Goal: Task Accomplishment & Management: Manage account settings

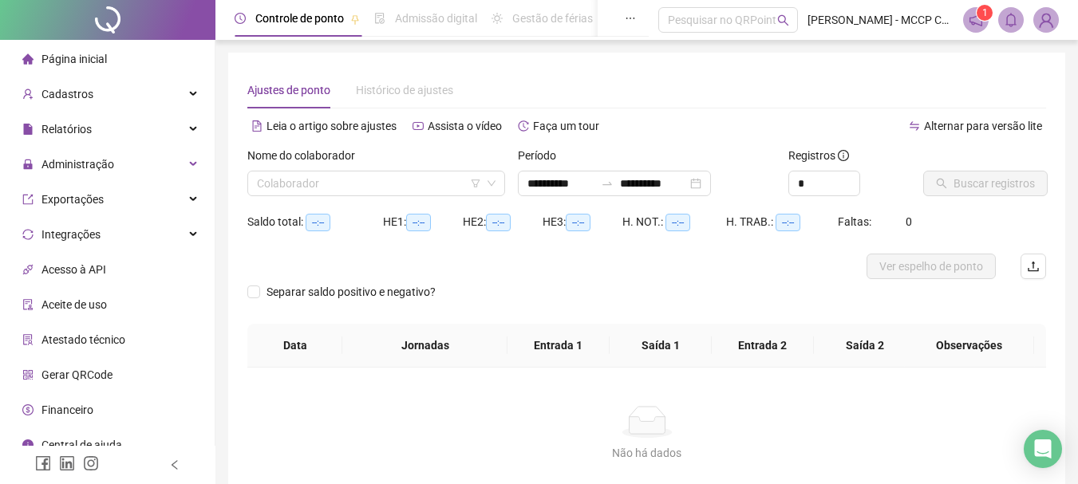
type input "**********"
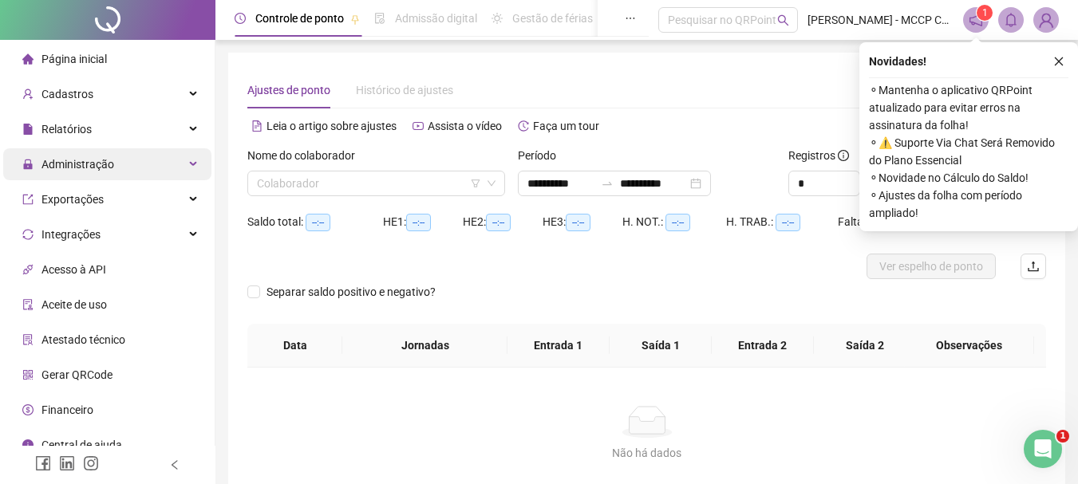
click at [72, 171] on span "Administração" at bounding box center [77, 164] width 73 height 13
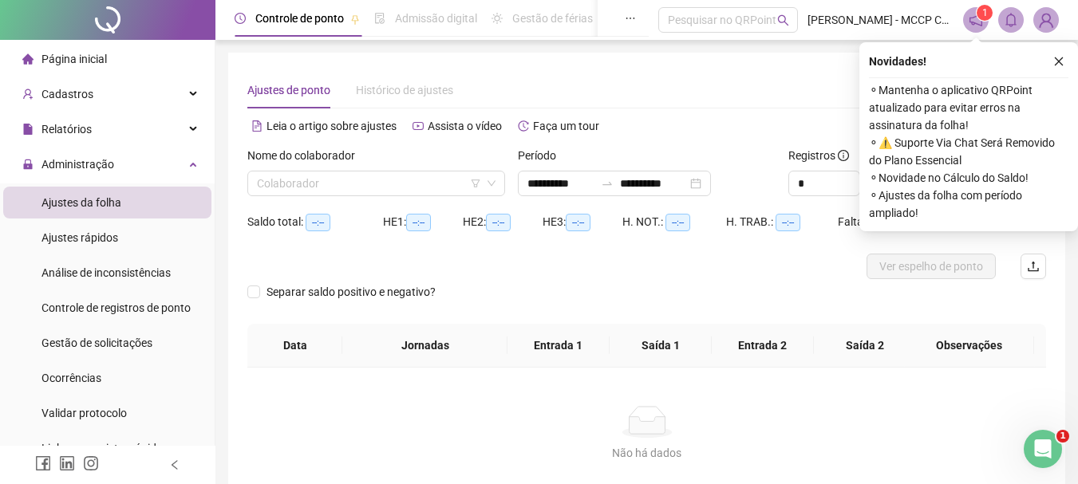
click at [83, 203] on span "Ajustes da folha" at bounding box center [81, 202] width 80 height 13
click at [282, 186] on input "search" at bounding box center [369, 184] width 224 height 24
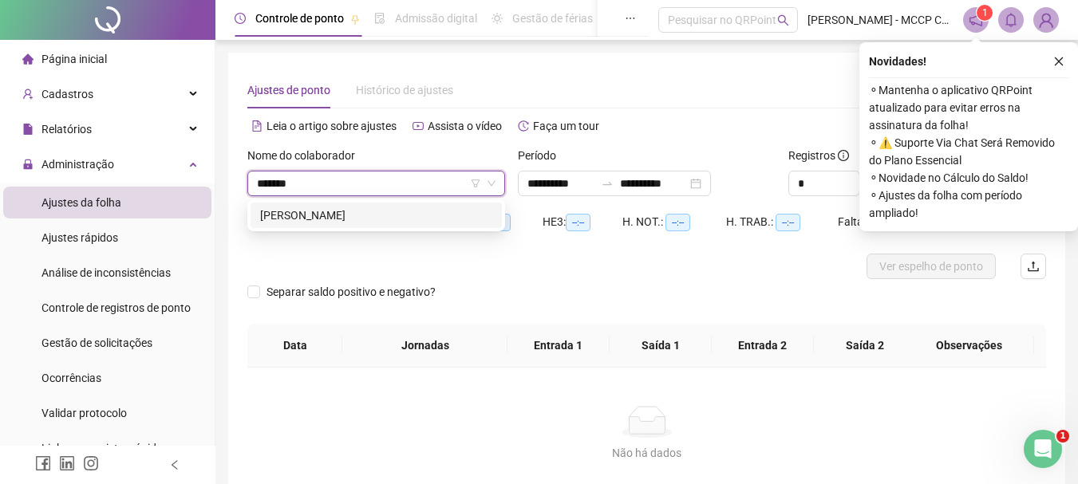
type input "********"
drag, startPoint x: 340, startPoint y: 218, endPoint x: 718, endPoint y: 218, distance: 378.1
click at [340, 217] on div "[PERSON_NAME]" at bounding box center [376, 216] width 232 height 18
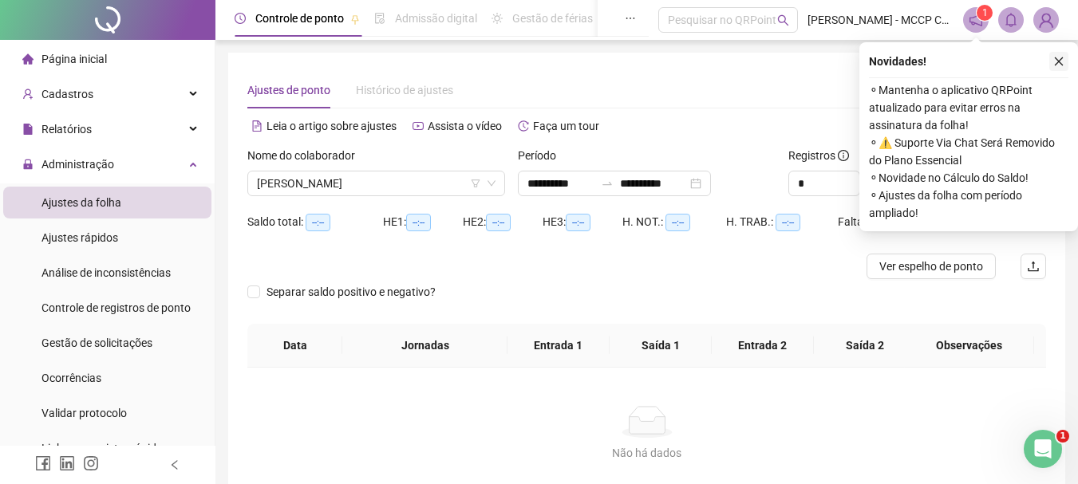
click at [1059, 60] on icon "close" at bounding box center [1058, 61] width 11 height 11
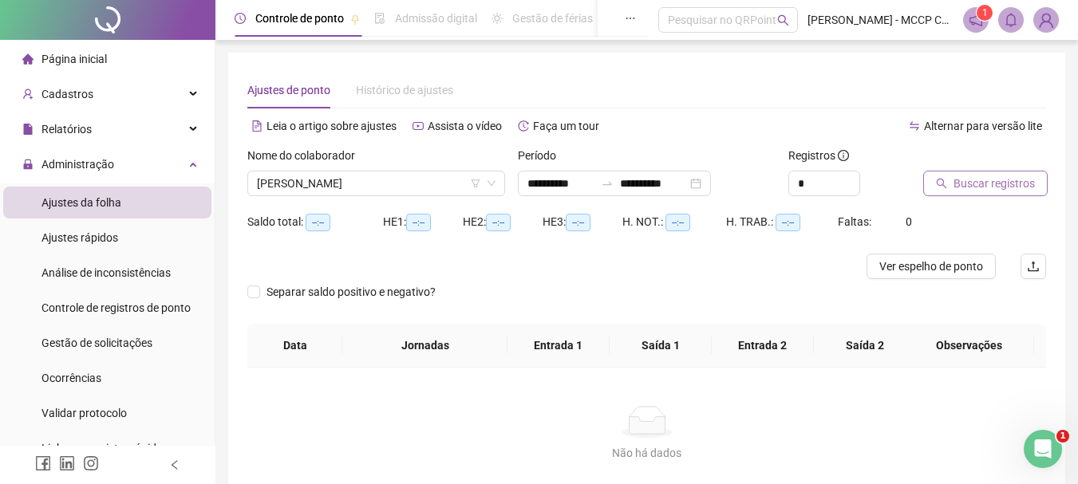
click at [987, 182] on span "Buscar registros" at bounding box center [993, 184] width 81 height 18
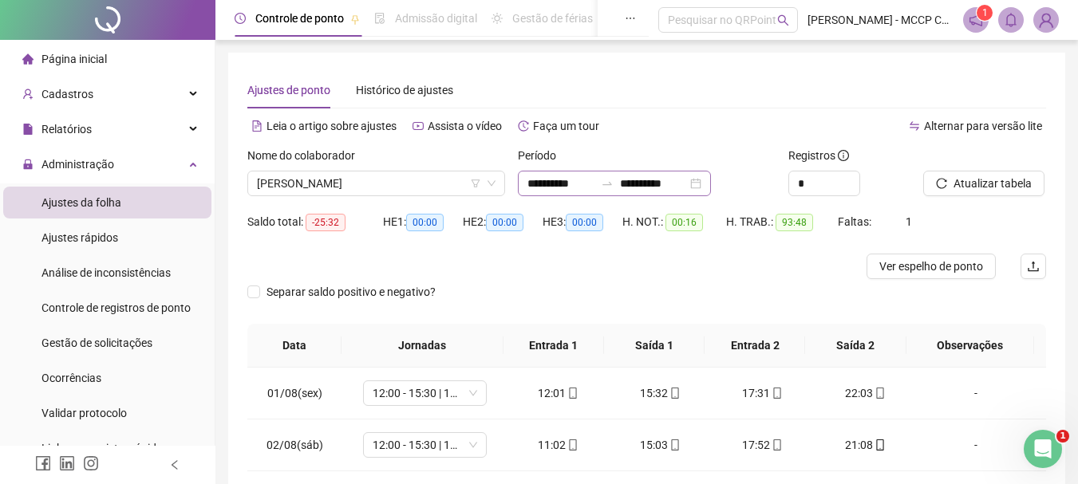
click at [711, 186] on div "**********" at bounding box center [614, 184] width 193 height 26
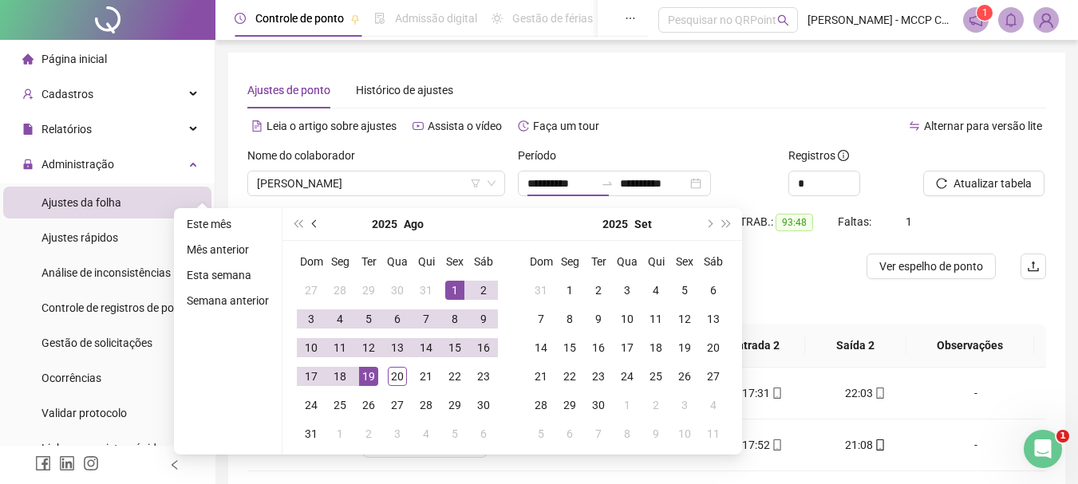
click at [313, 229] on button "prev-year" at bounding box center [315, 224] width 18 height 32
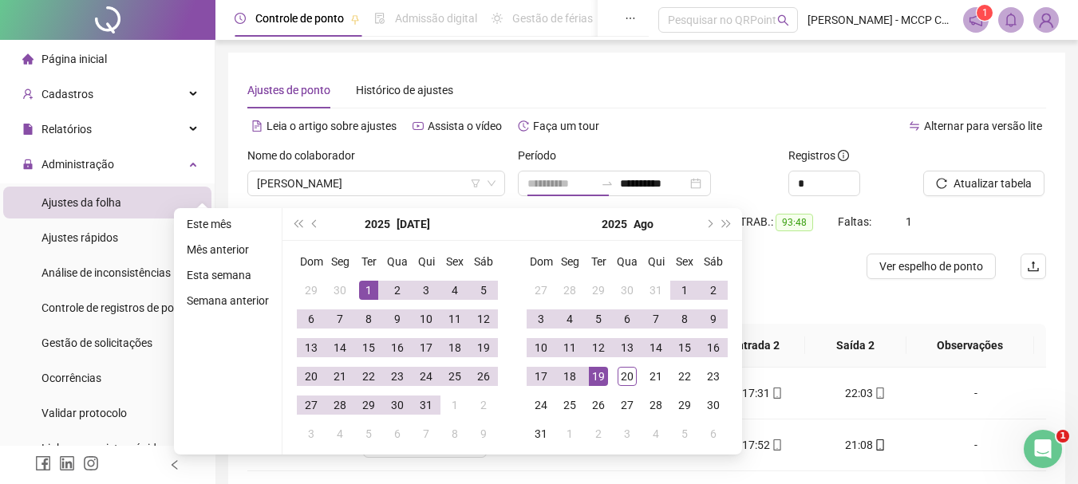
type input "**********"
click at [369, 287] on div "1" at bounding box center [368, 290] width 19 height 19
click at [711, 183] on div "**********" at bounding box center [614, 184] width 193 height 26
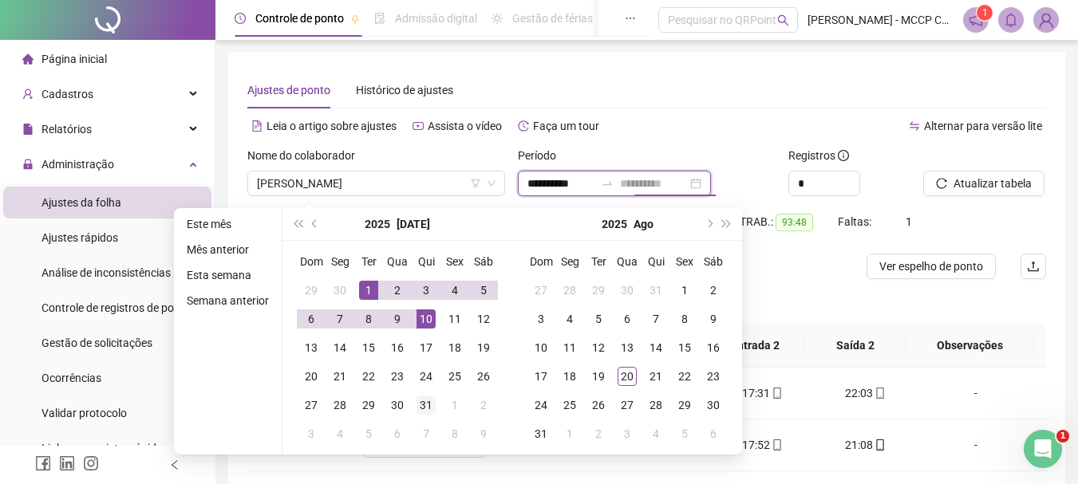
type input "**********"
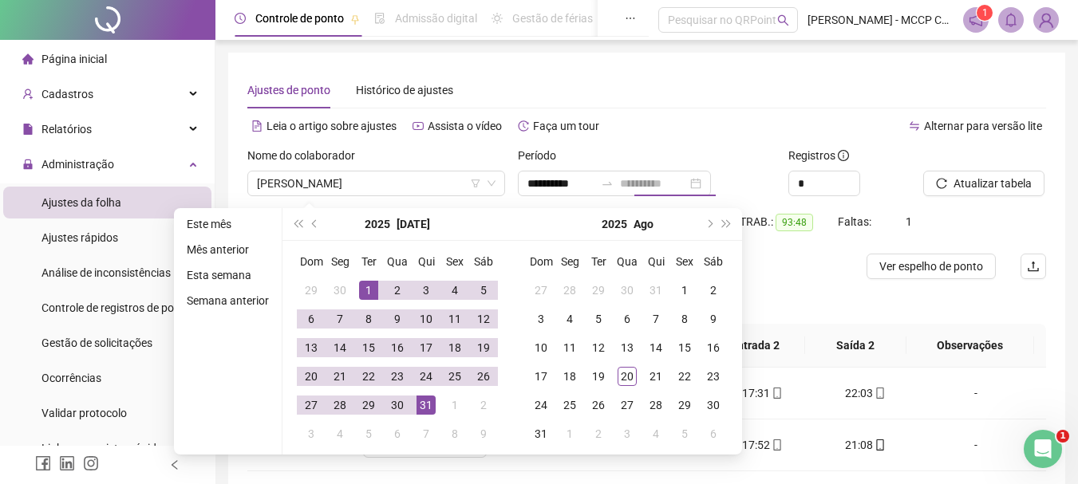
click at [418, 408] on div "31" at bounding box center [425, 405] width 19 height 19
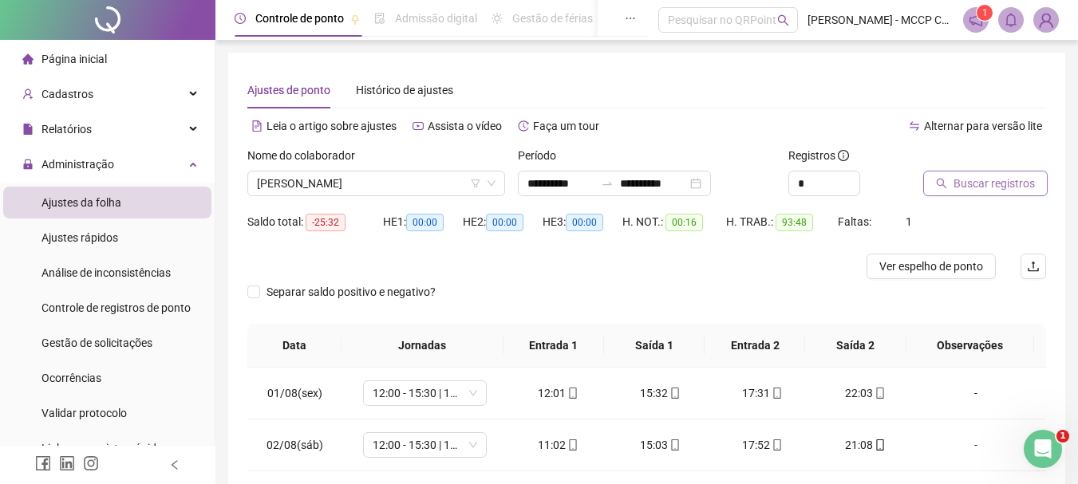
click at [984, 187] on span "Buscar registros" at bounding box center [993, 184] width 81 height 18
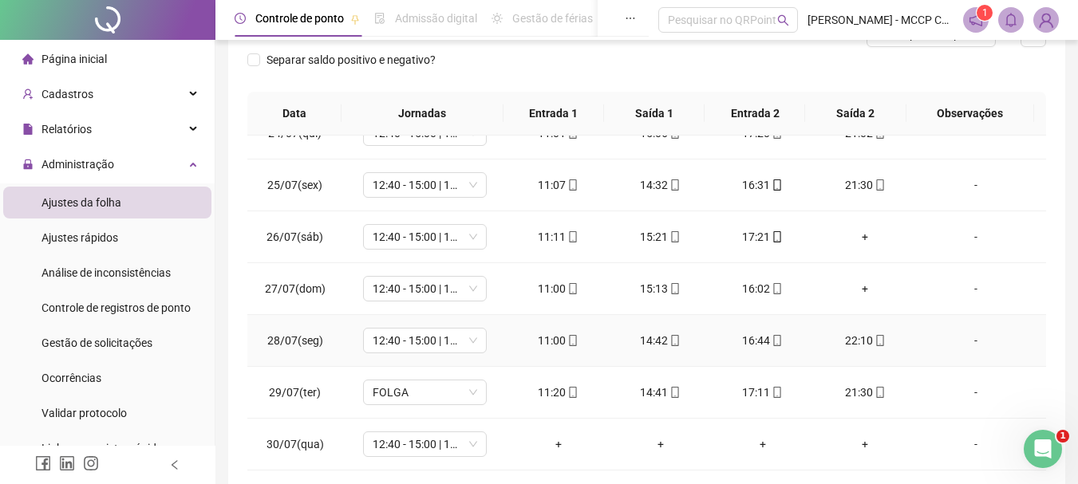
scroll to position [126, 0]
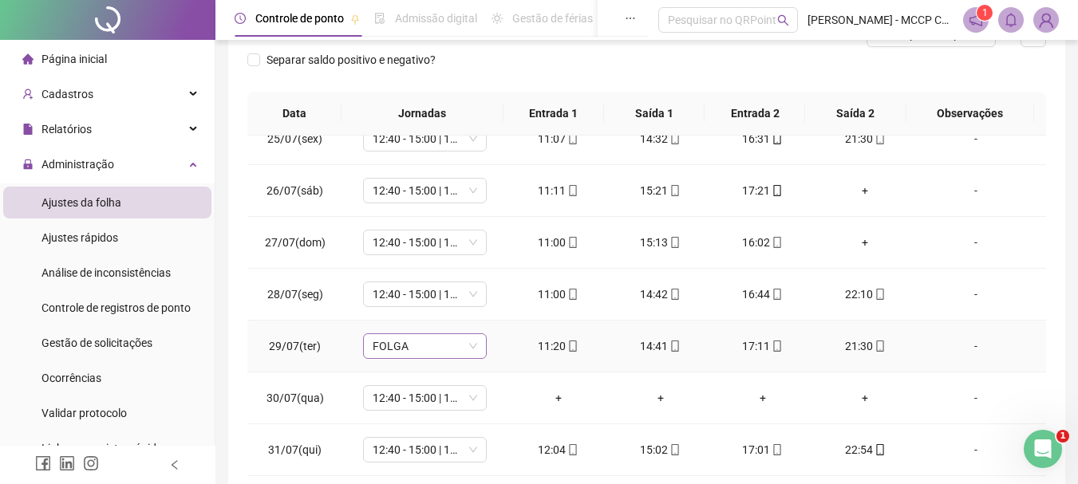
click at [389, 343] on span "FOLGA" at bounding box center [425, 346] width 104 height 24
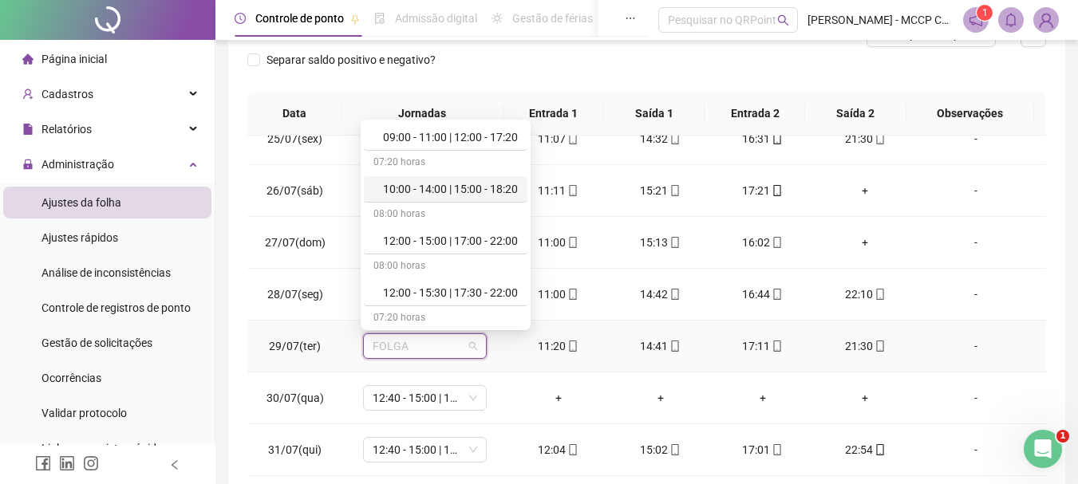
scroll to position [160, 0]
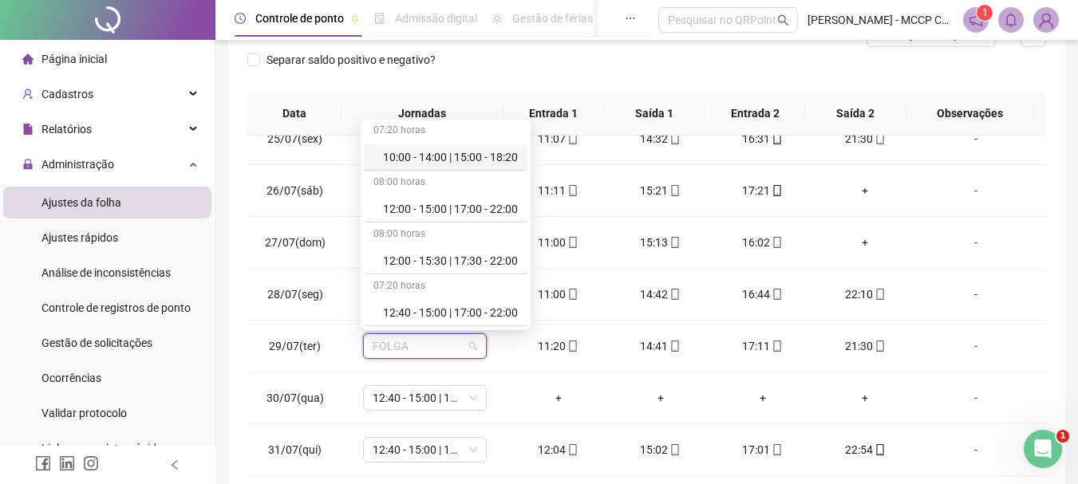
click at [1052, 102] on div "**********" at bounding box center [646, 158] width 837 height 675
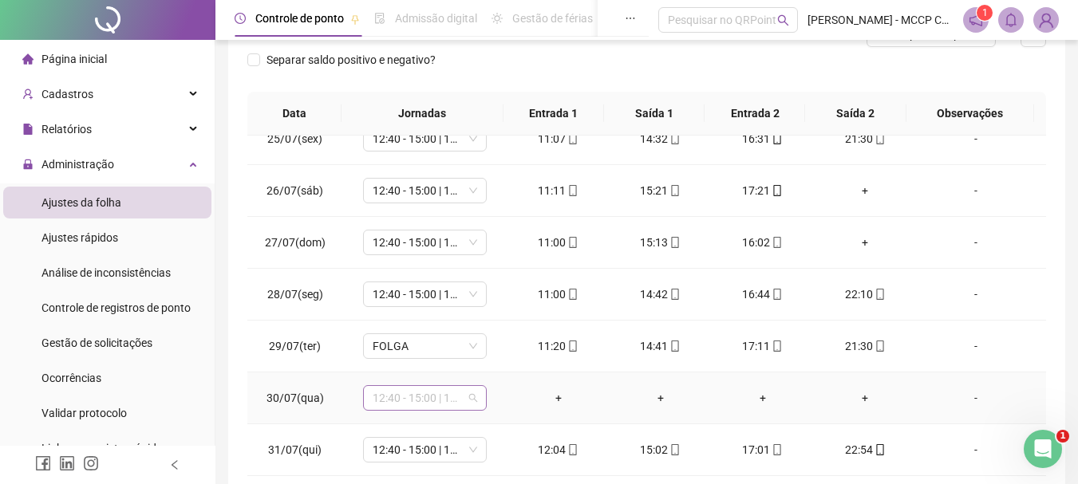
click at [397, 400] on span "12:40 - 15:00 | 17:00 - 22:00" at bounding box center [425, 398] width 104 height 24
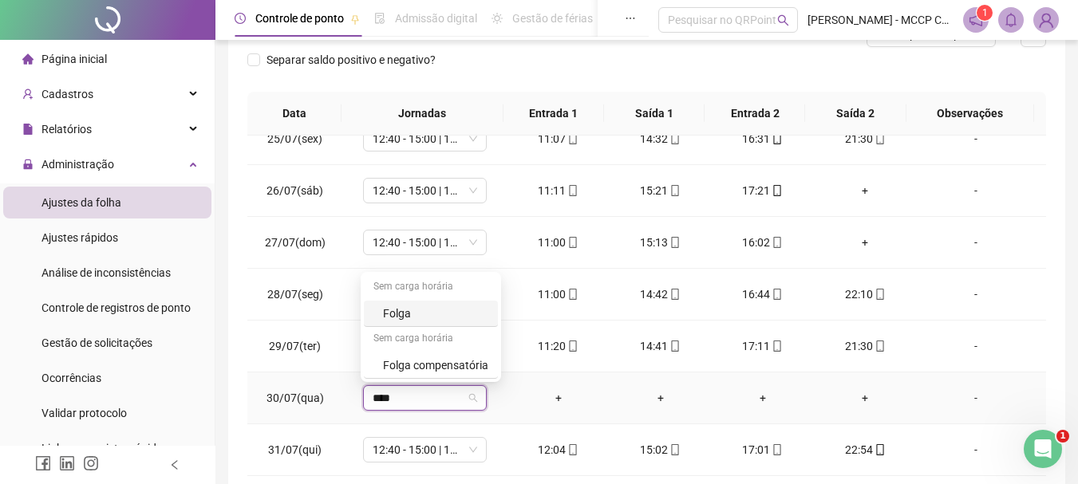
type input "*****"
click at [399, 310] on div "Folga" at bounding box center [435, 314] width 105 height 18
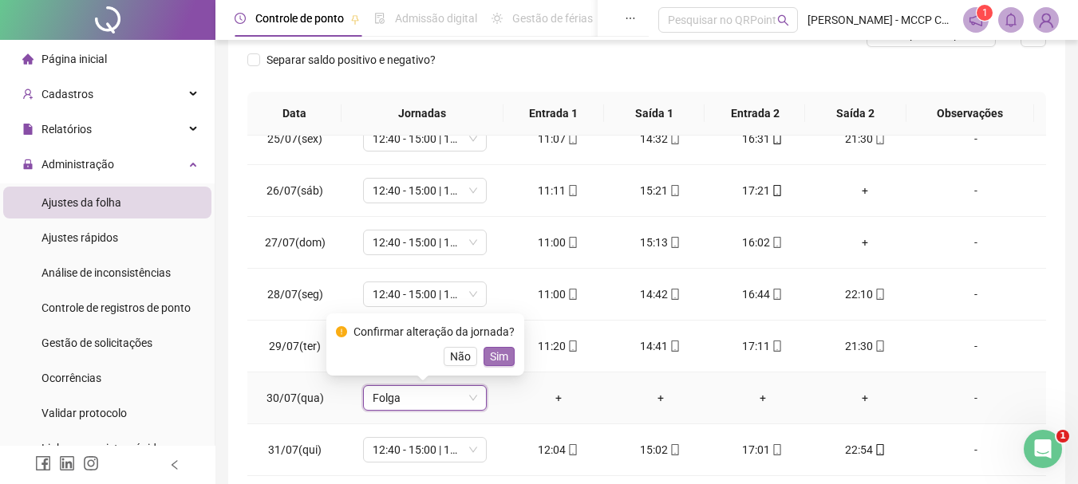
click at [494, 357] on span "Sim" at bounding box center [499, 357] width 18 height 18
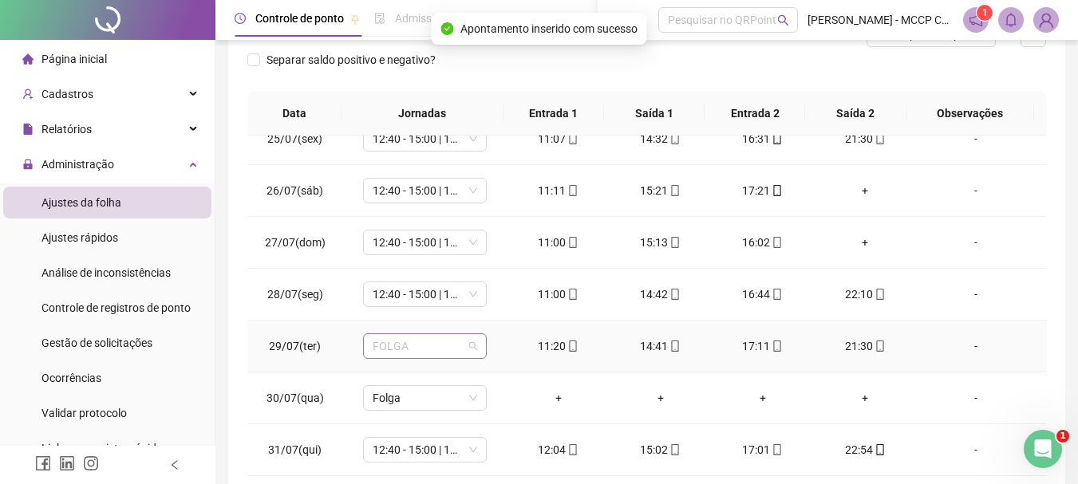
click at [429, 344] on span "FOLGA" at bounding box center [425, 346] width 104 height 24
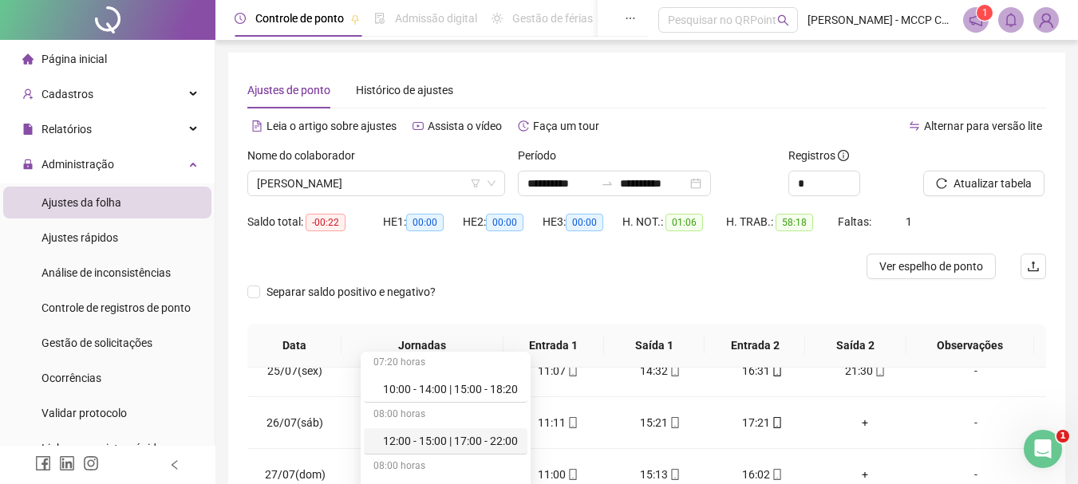
click at [415, 443] on div "12:00 - 15:00 | 17:00 - 22:00" at bounding box center [450, 441] width 135 height 18
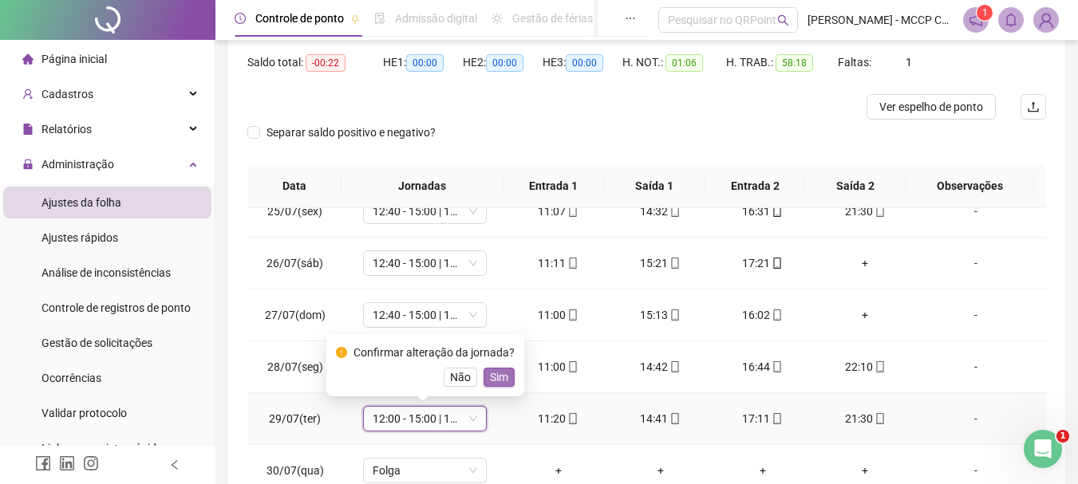
click at [490, 377] on span "Sim" at bounding box center [499, 378] width 18 height 18
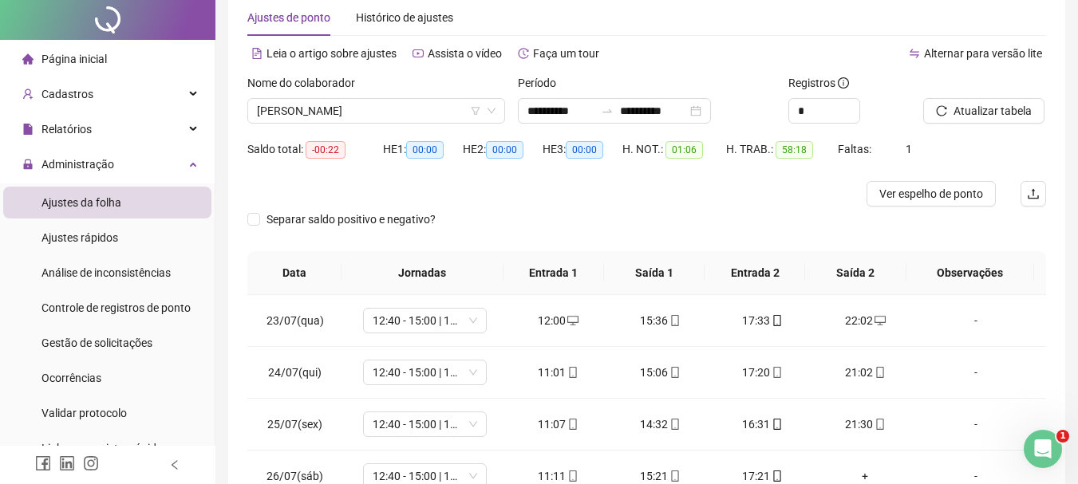
scroll to position [0, 0]
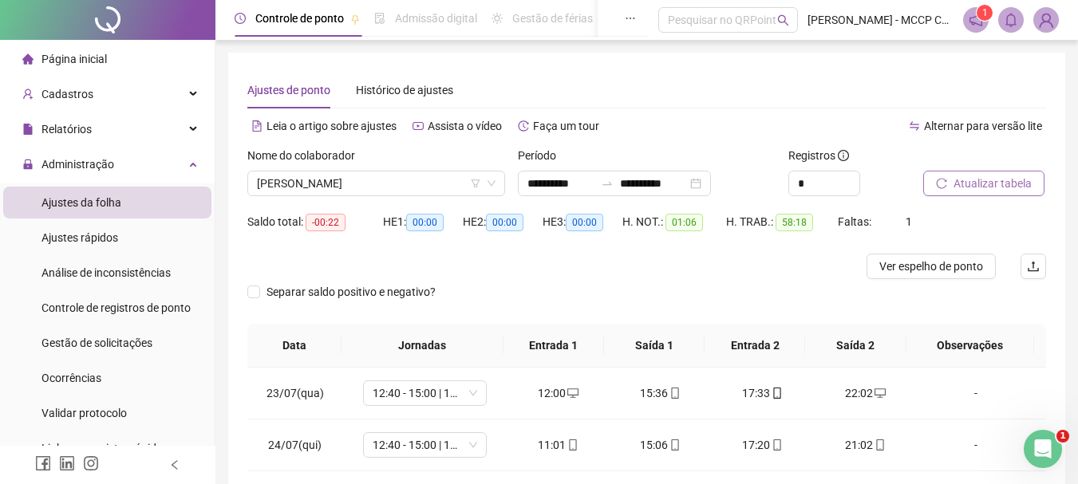
click at [987, 186] on span "Atualizar tabela" at bounding box center [992, 184] width 78 height 18
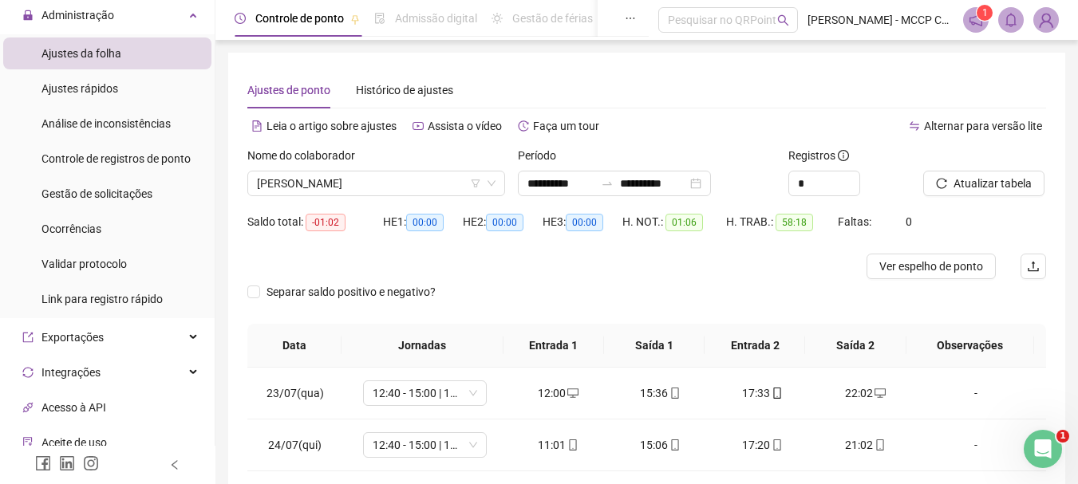
scroll to position [157, 0]
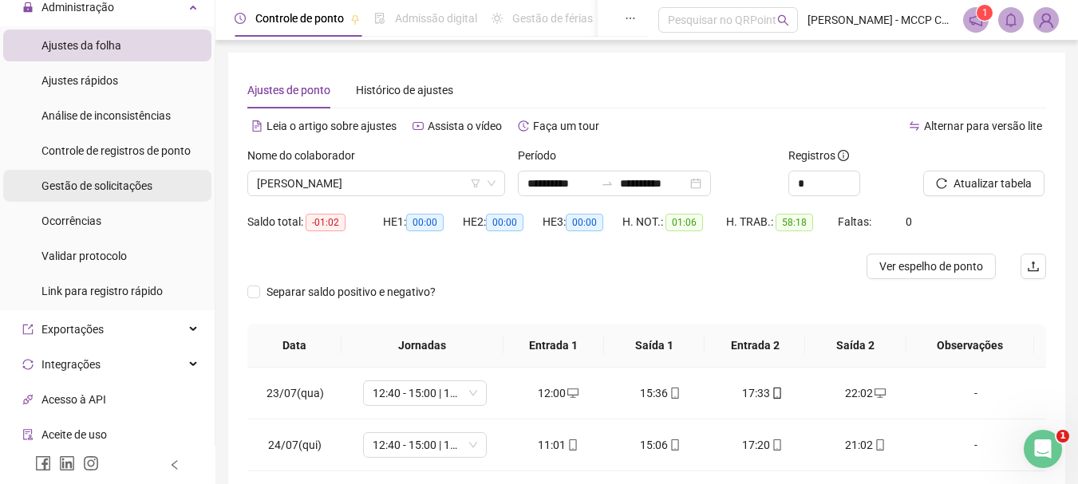
click at [77, 187] on span "Gestão de solicitações" at bounding box center [96, 185] width 111 height 13
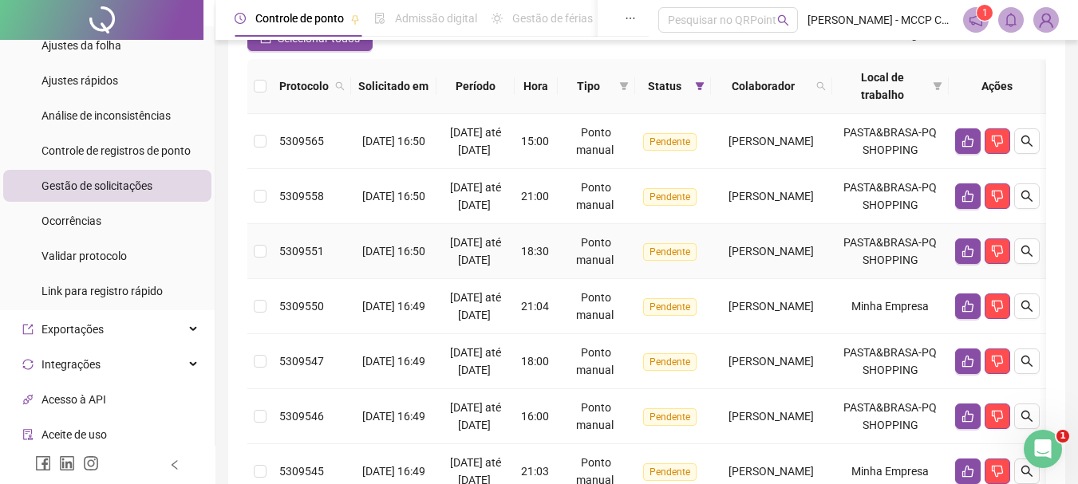
scroll to position [319, 0]
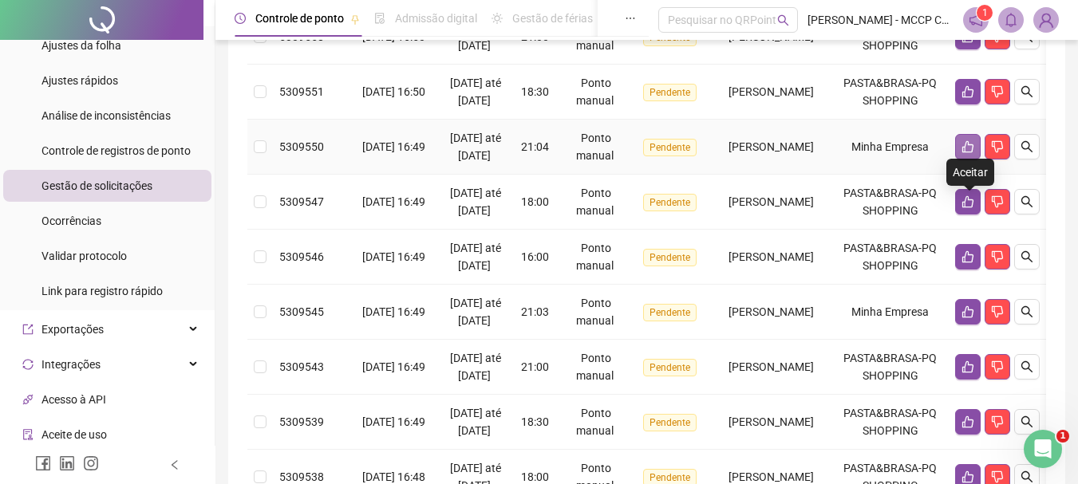
click at [971, 153] on icon "like" at bounding box center [967, 146] width 13 height 13
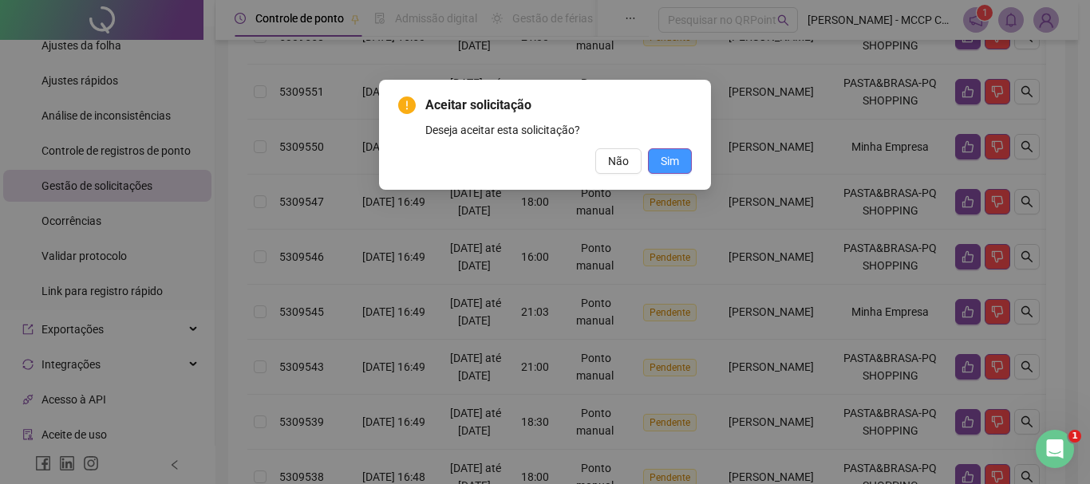
click at [673, 155] on span "Sim" at bounding box center [669, 161] width 18 height 18
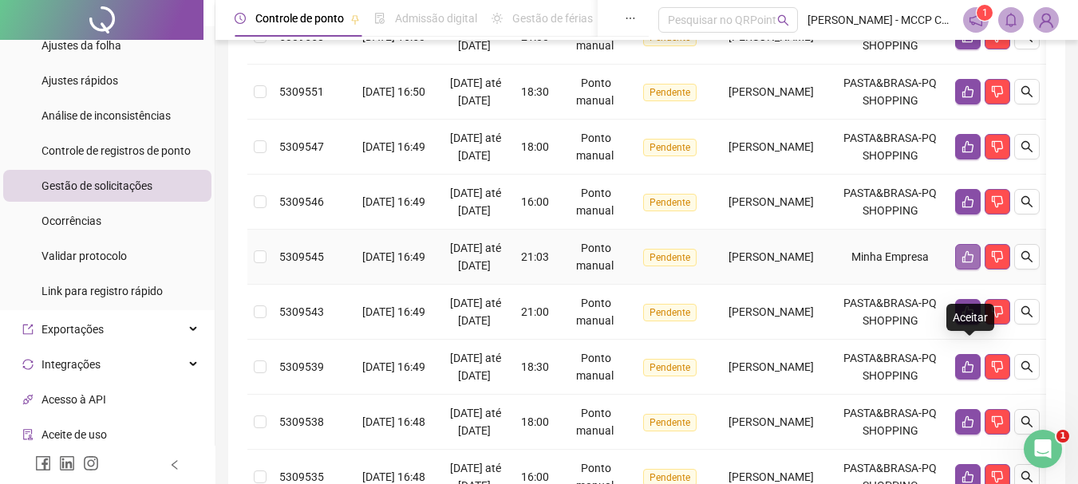
click at [968, 263] on icon "like" at bounding box center [967, 256] width 13 height 13
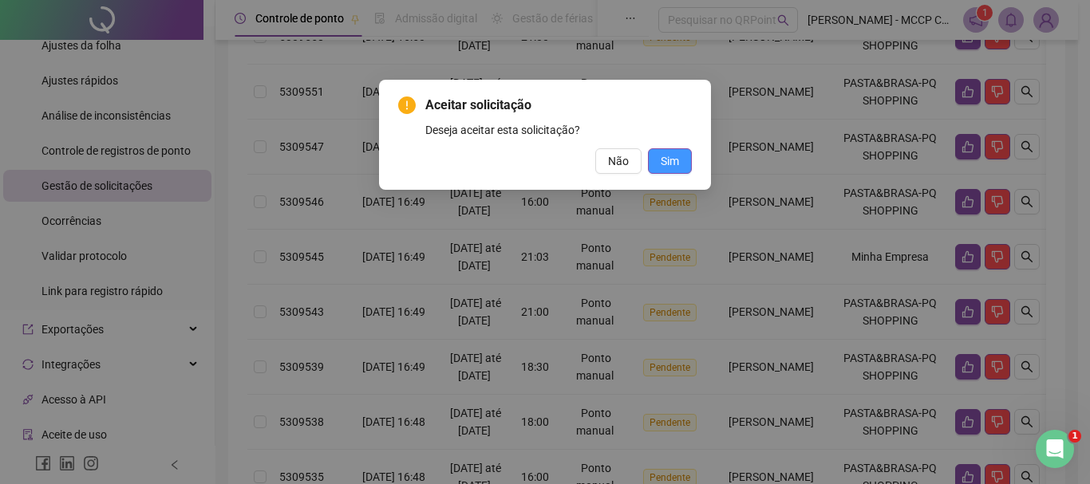
click at [674, 159] on span "Sim" at bounding box center [669, 161] width 18 height 18
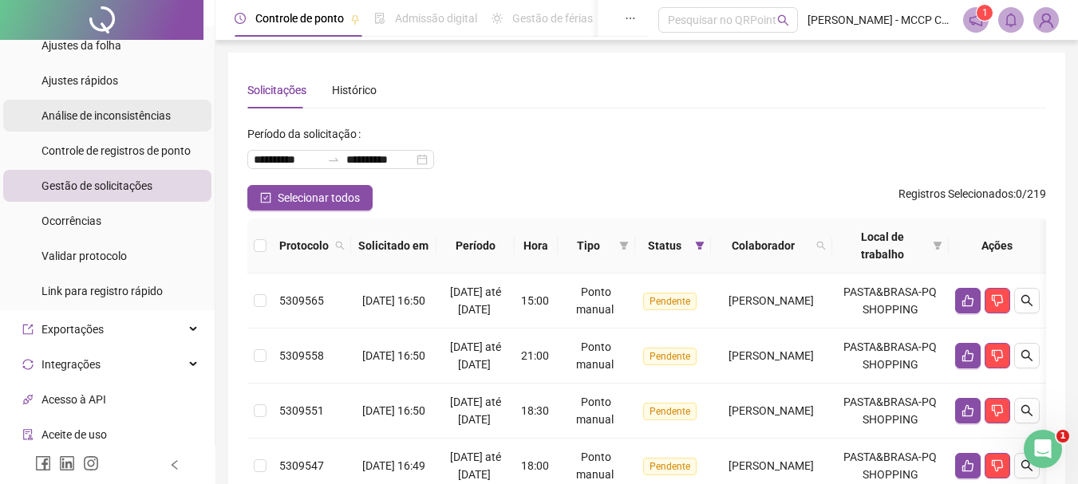
scroll to position [77, 0]
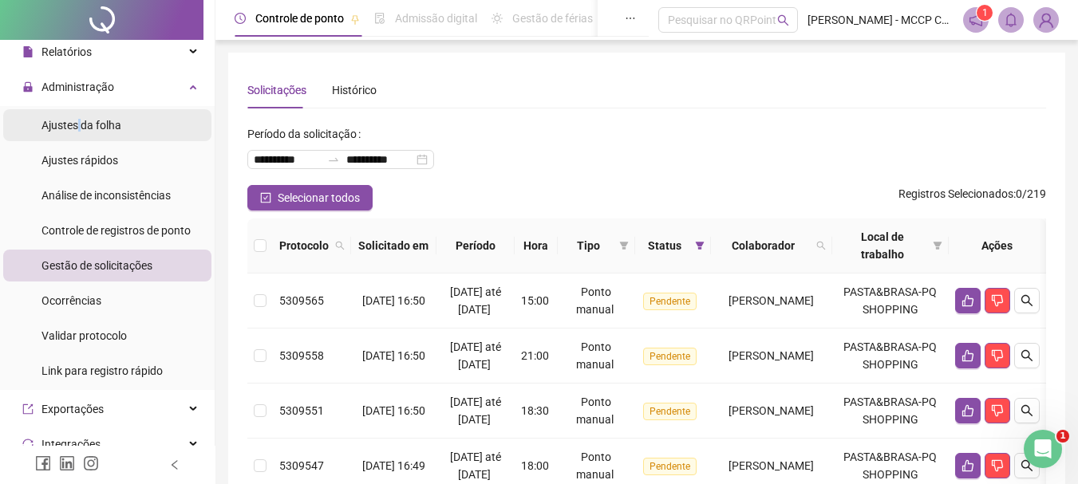
click at [79, 128] on span "Ajustes da folha" at bounding box center [81, 125] width 80 height 13
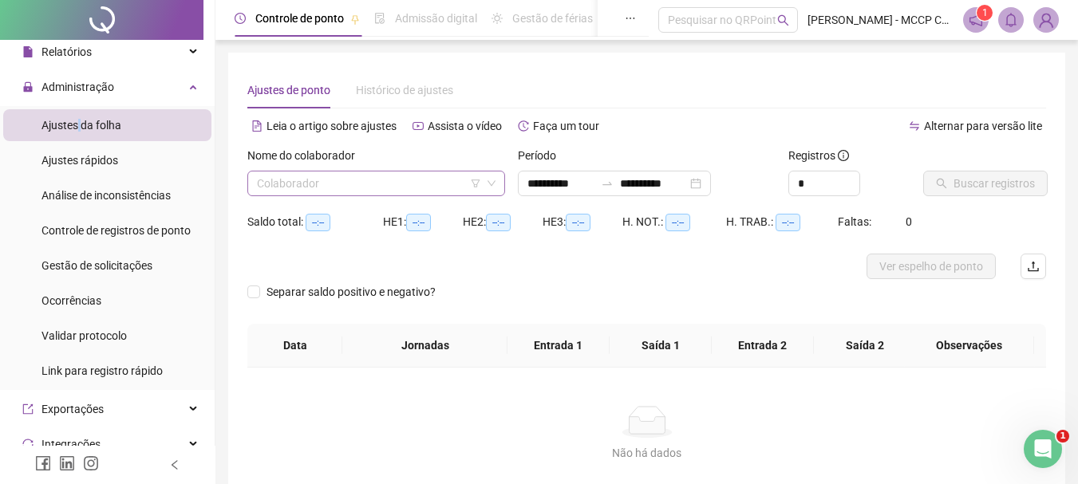
click at [312, 179] on input "search" at bounding box center [369, 184] width 224 height 24
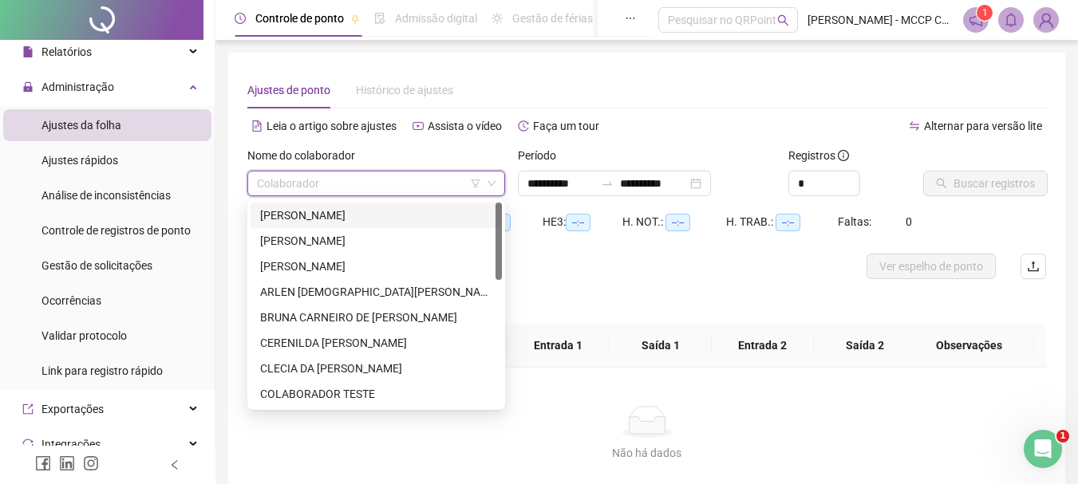
type input "**********"
click at [357, 237] on div "[PERSON_NAME]" at bounding box center [376, 241] width 232 height 18
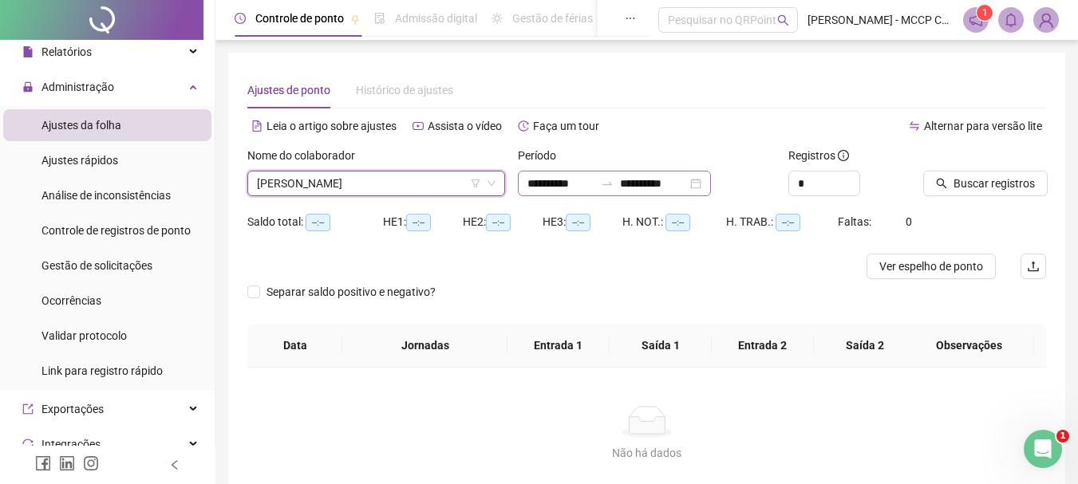
click at [711, 179] on div "**********" at bounding box center [614, 184] width 193 height 26
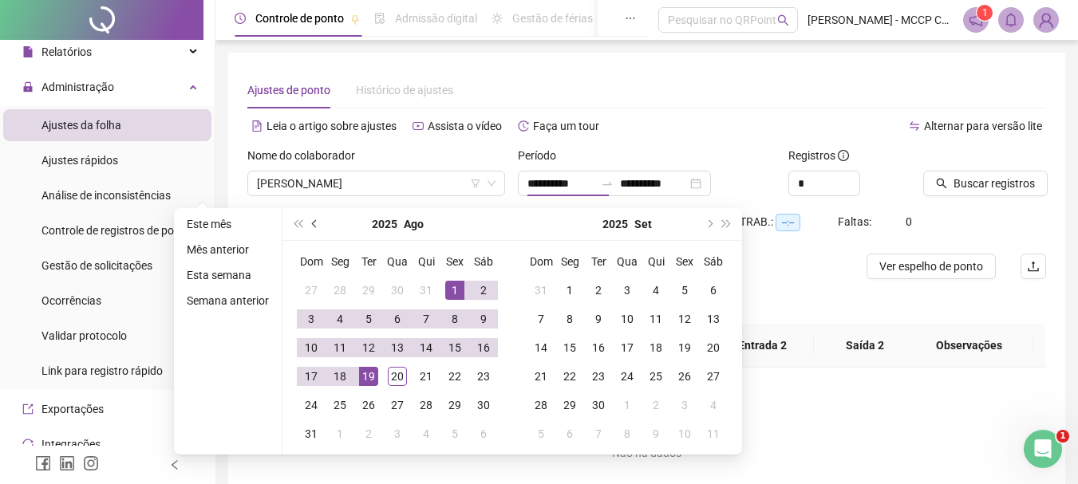
click at [317, 227] on button "prev-year" at bounding box center [315, 224] width 18 height 32
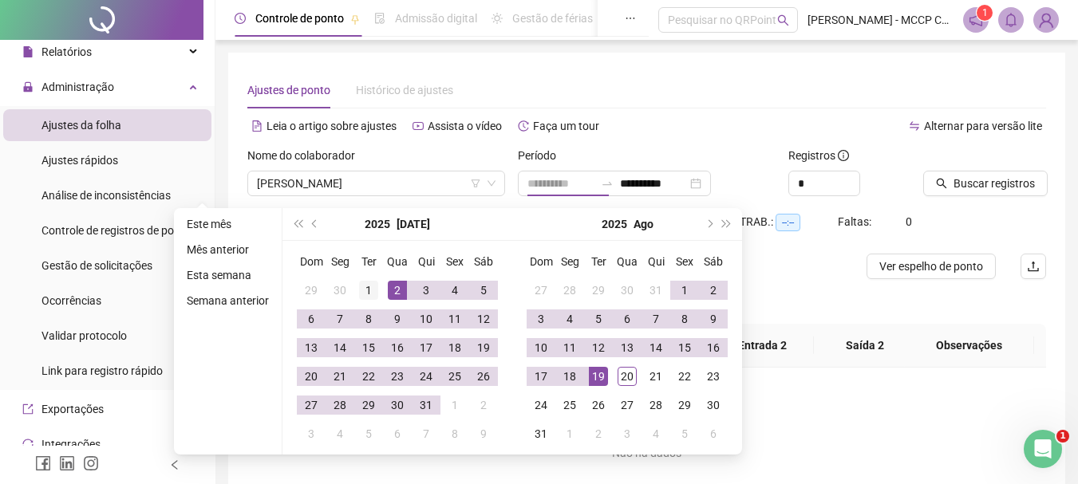
type input "**********"
click at [368, 285] on div "1" at bounding box center [368, 290] width 19 height 19
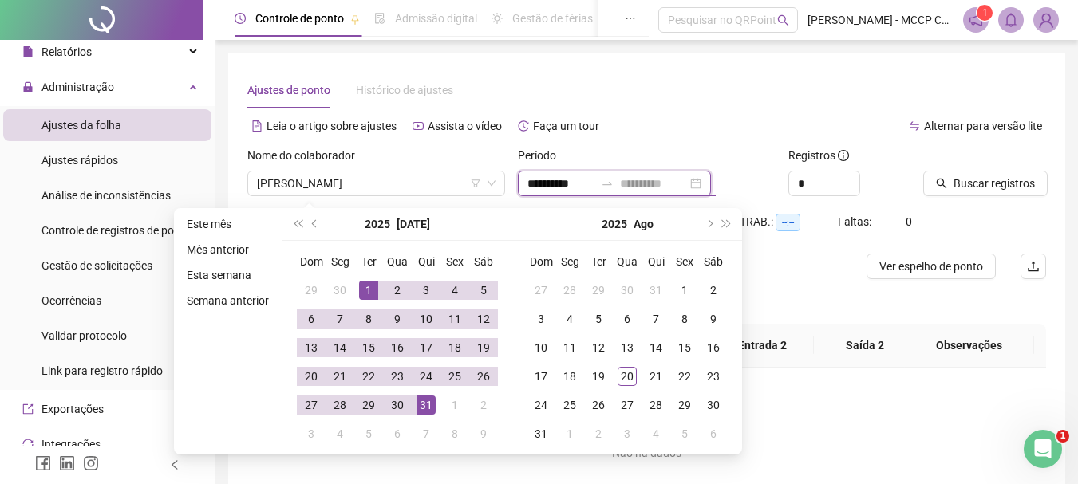
type input "**********"
click at [423, 407] on div "31" at bounding box center [425, 405] width 19 height 19
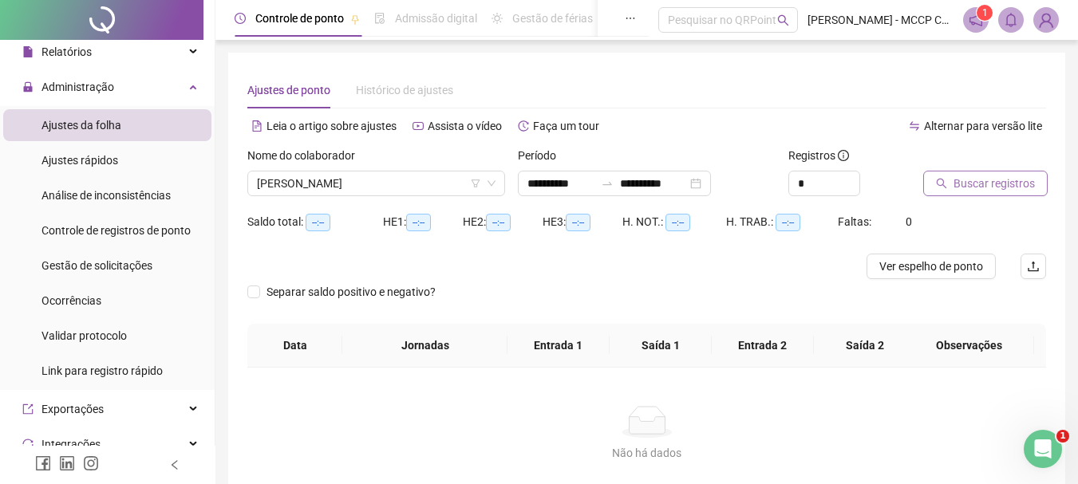
click at [976, 184] on span "Buscar registros" at bounding box center [993, 184] width 81 height 18
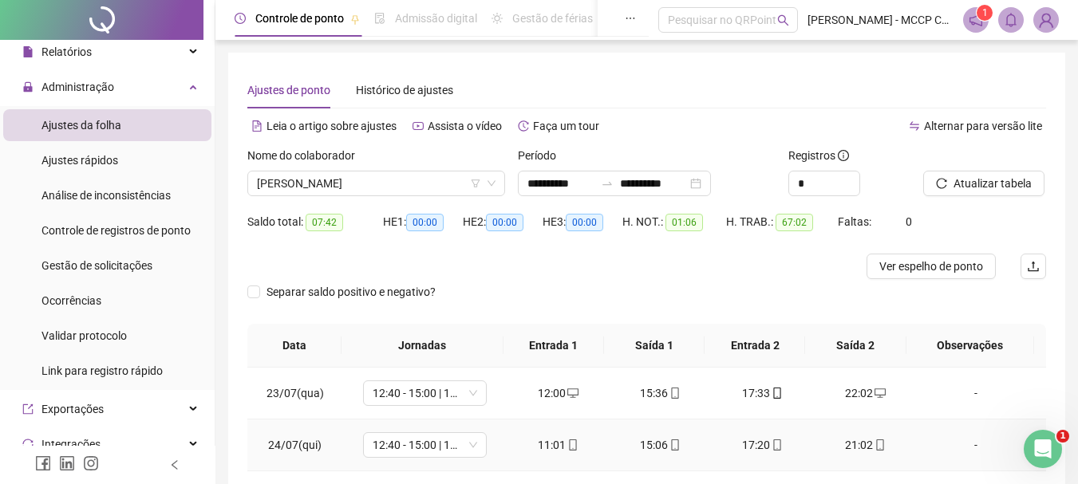
scroll to position [80, 0]
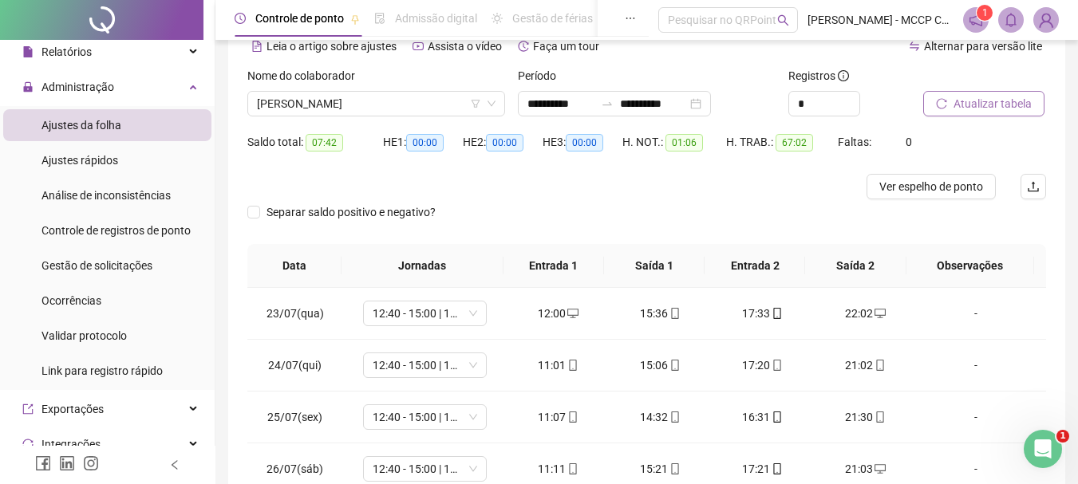
click at [985, 102] on span "Atualizar tabela" at bounding box center [992, 104] width 78 height 18
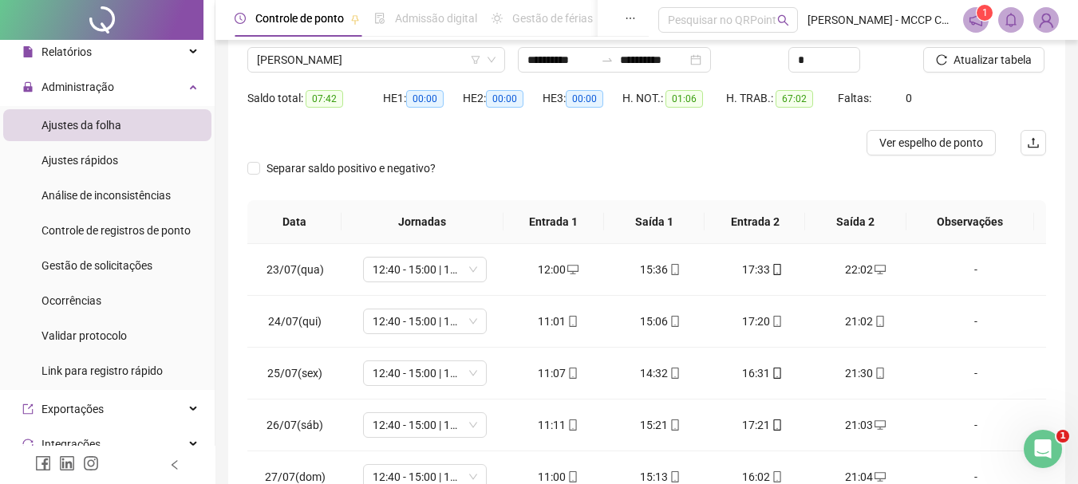
scroll to position [63, 0]
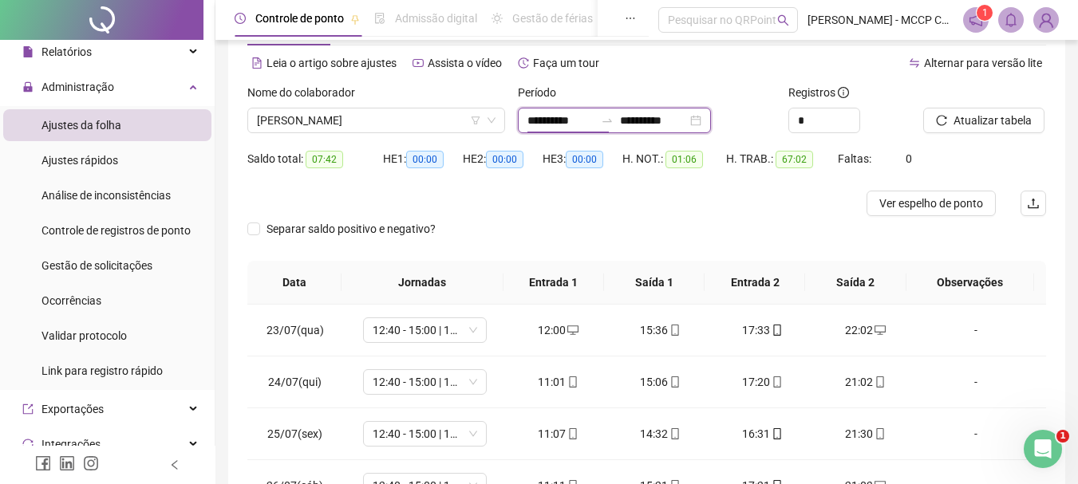
click at [591, 119] on input "**********" at bounding box center [560, 121] width 67 height 18
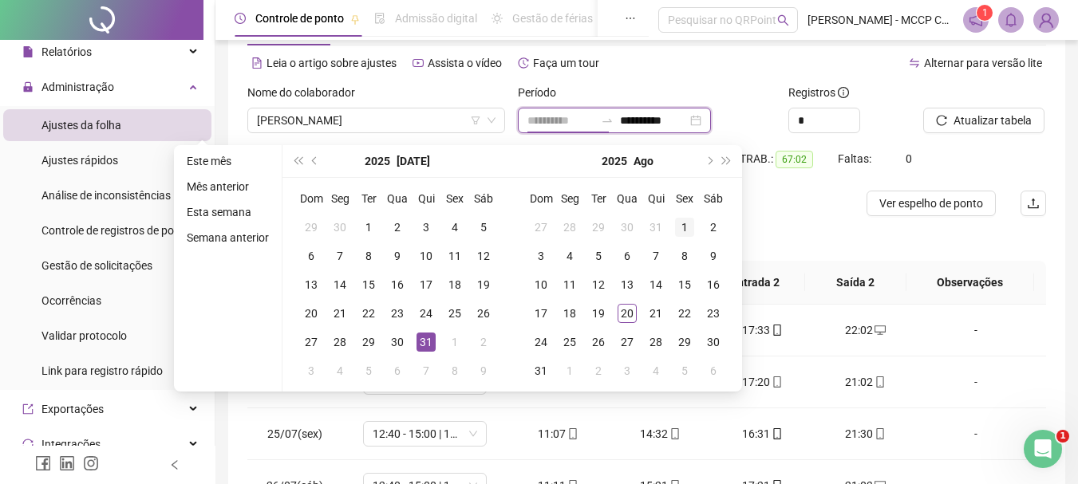
type input "**********"
click at [686, 227] on div "1" at bounding box center [684, 227] width 19 height 19
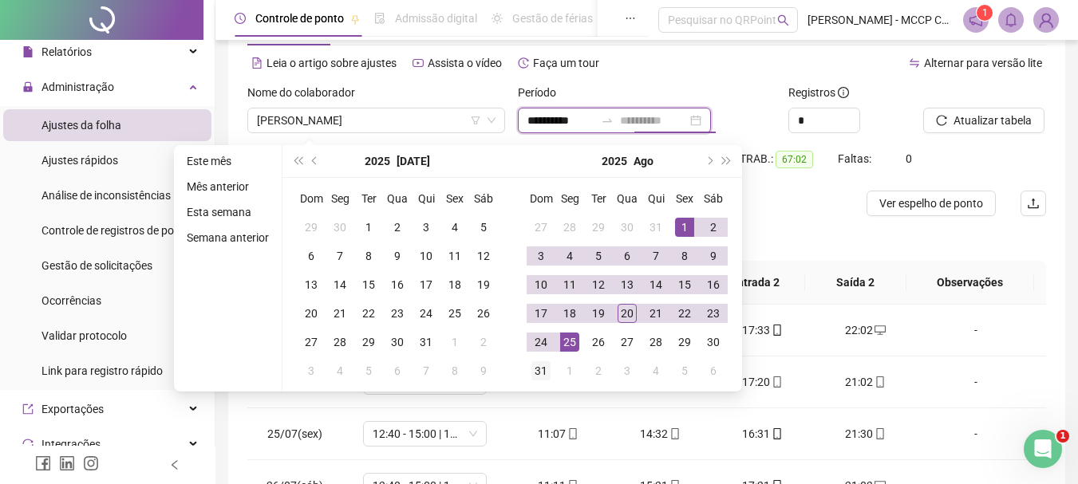
type input "**********"
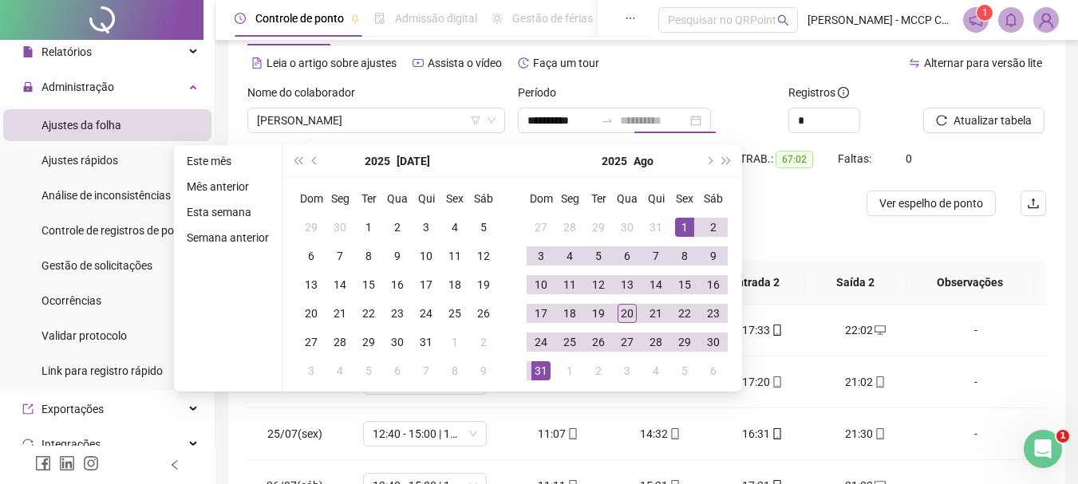
click at [537, 365] on div "31" at bounding box center [540, 370] width 19 height 19
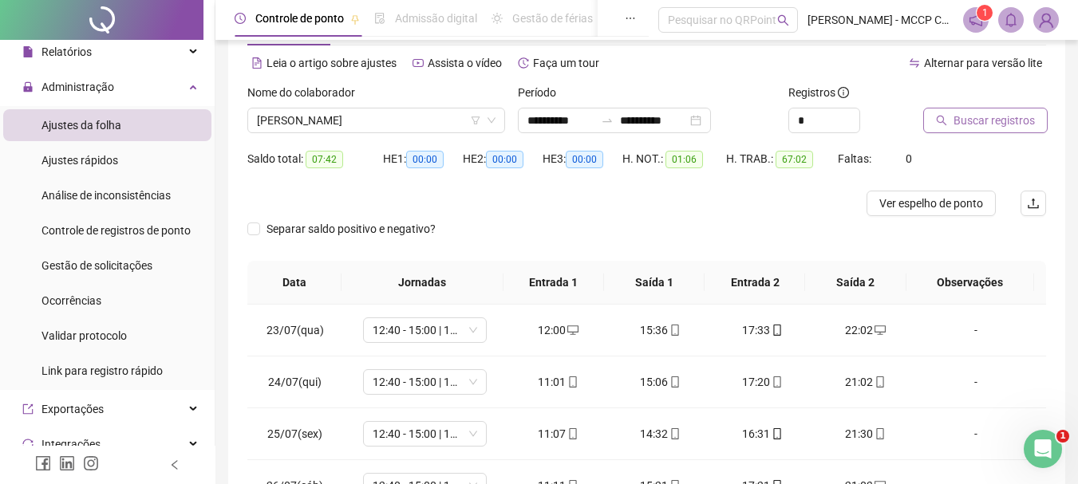
click at [1003, 115] on span "Buscar registros" at bounding box center [993, 121] width 81 height 18
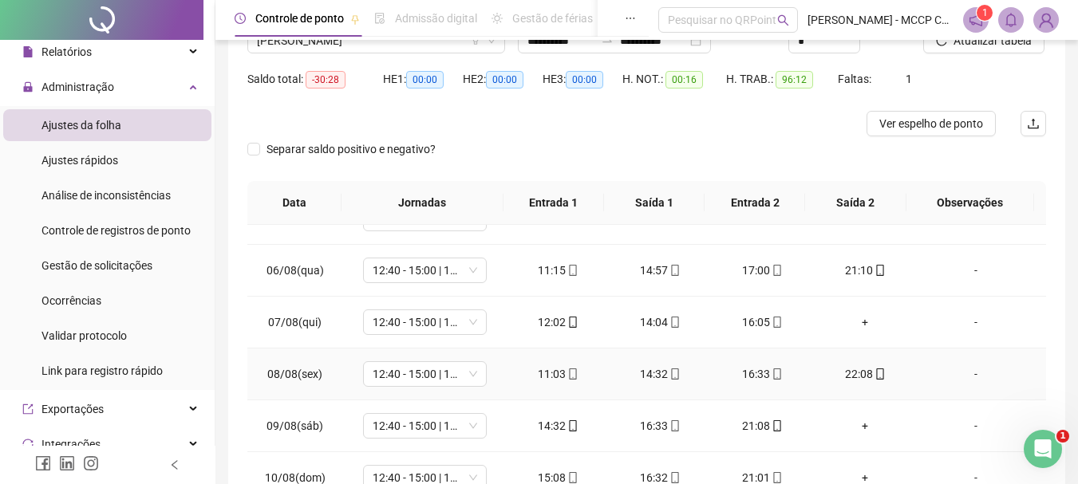
scroll to position [319, 0]
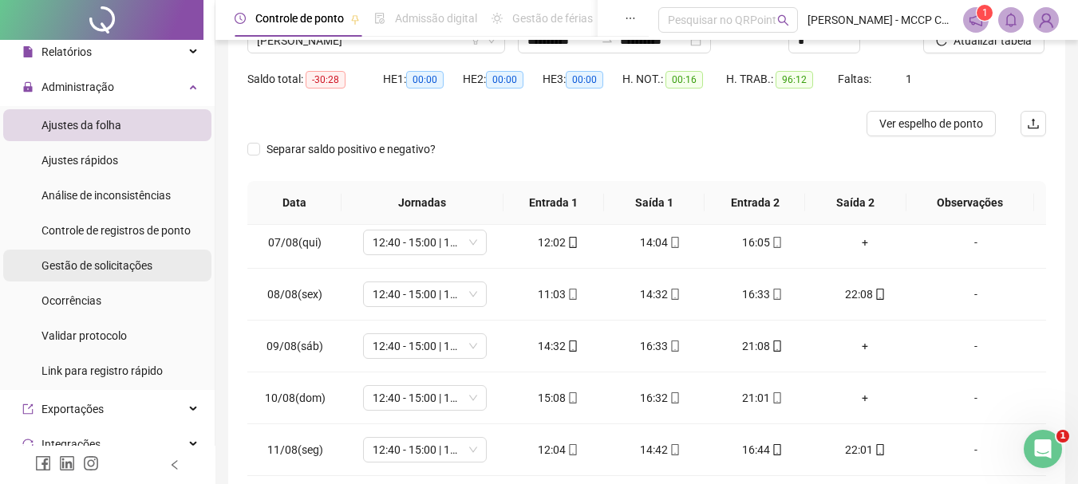
click at [83, 261] on span "Gestão de solicitações" at bounding box center [96, 265] width 111 height 13
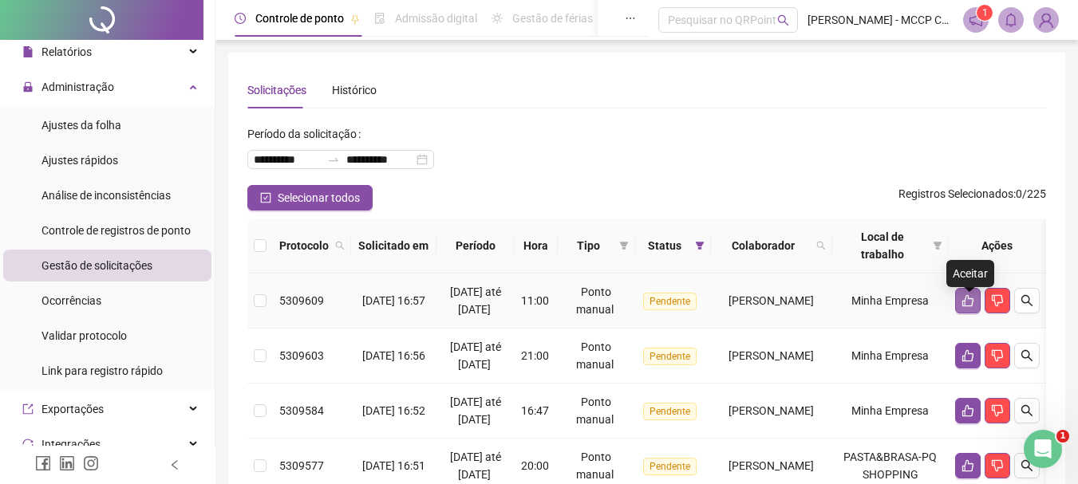
click at [967, 306] on icon "like" at bounding box center [967, 301] width 11 height 12
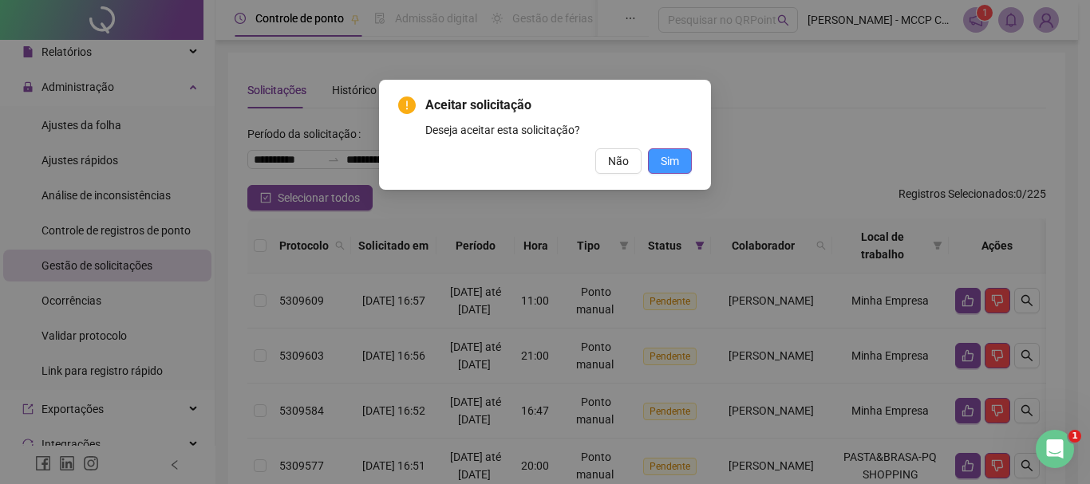
click at [667, 165] on span "Sim" at bounding box center [669, 161] width 18 height 18
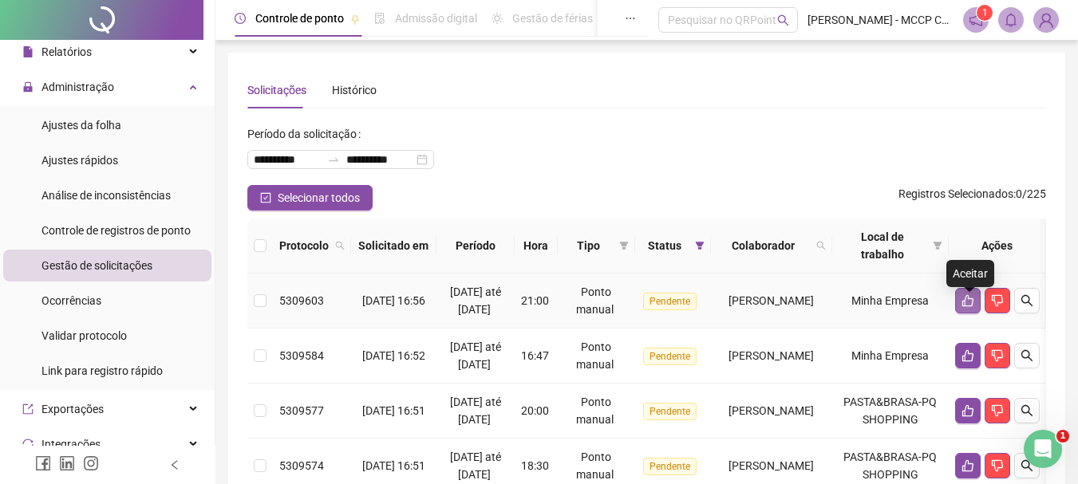
click at [971, 307] on icon "like" at bounding box center [967, 300] width 13 height 13
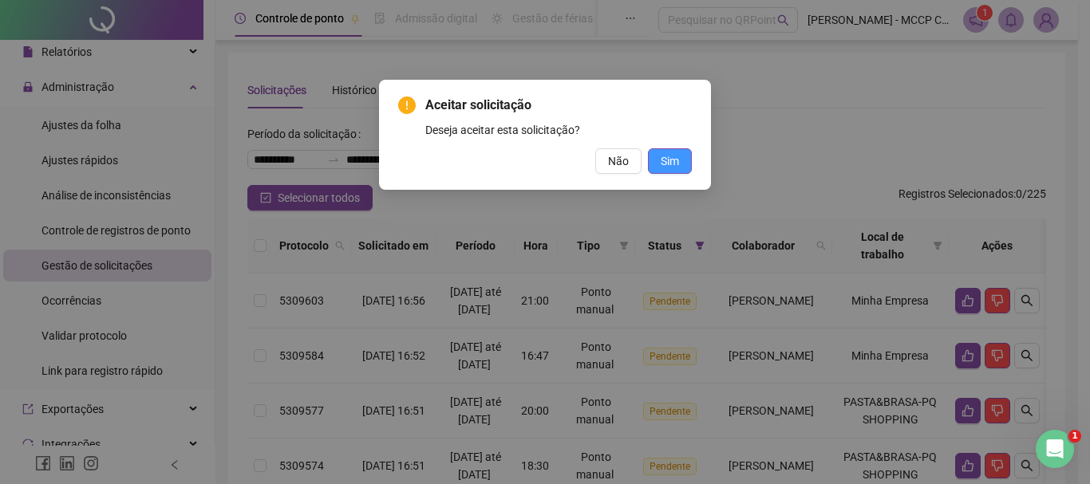
click at [667, 162] on span "Sim" at bounding box center [669, 161] width 18 height 18
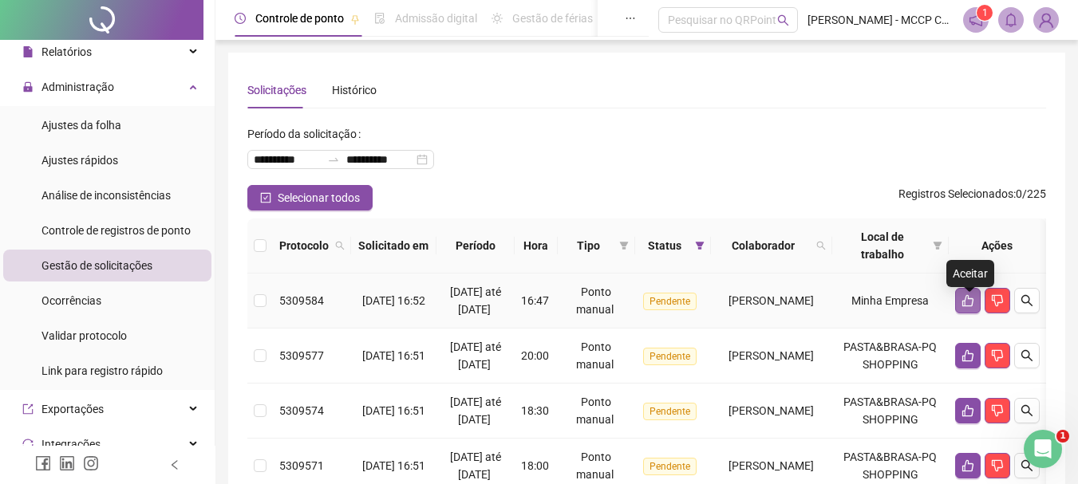
click at [966, 307] on icon "like" at bounding box center [967, 301] width 11 height 12
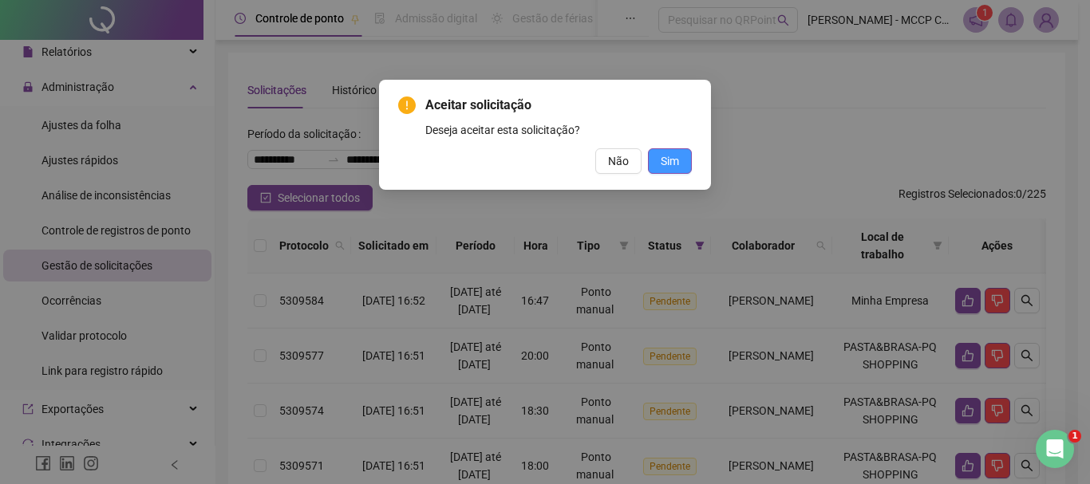
click at [675, 164] on span "Sim" at bounding box center [669, 161] width 18 height 18
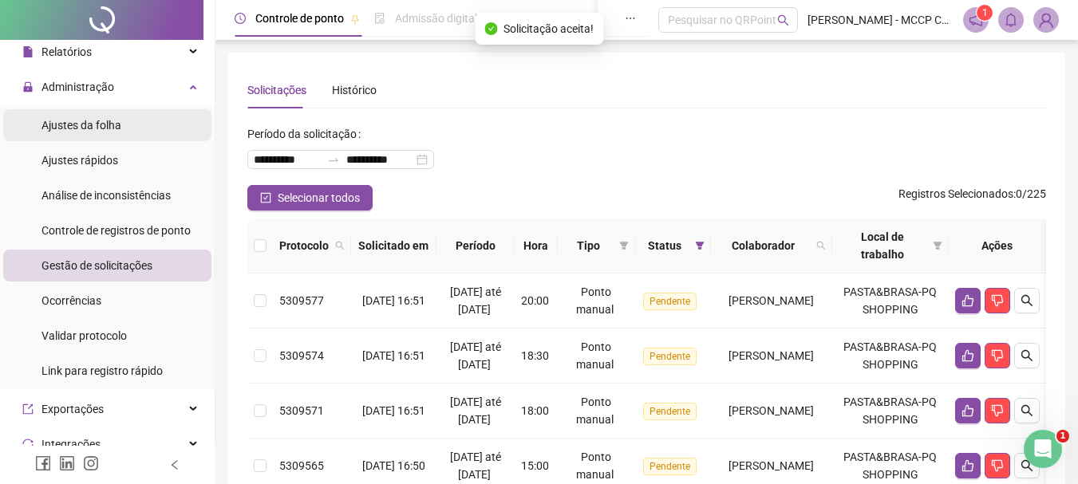
click at [97, 125] on span "Ajustes da folha" at bounding box center [81, 125] width 80 height 13
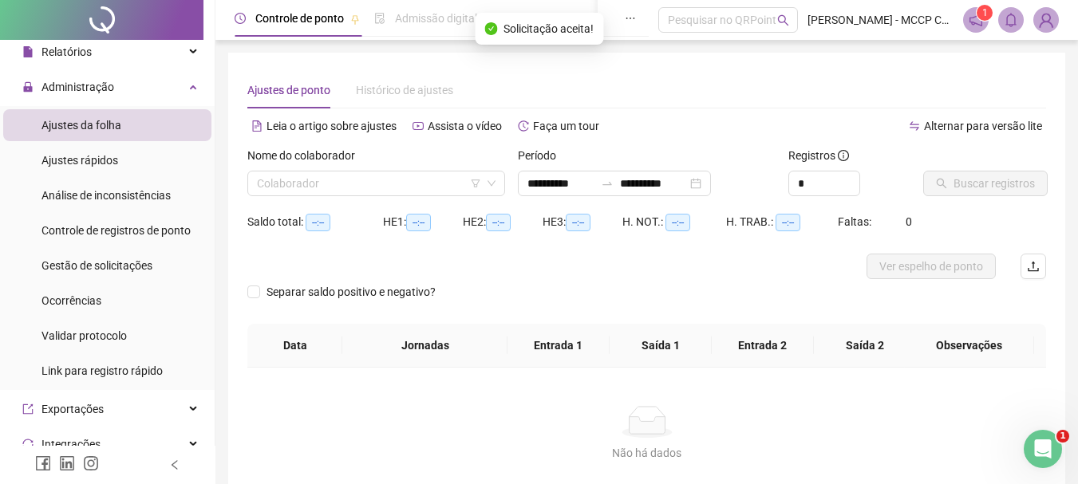
type input "**********"
click at [313, 185] on input "search" at bounding box center [369, 184] width 224 height 24
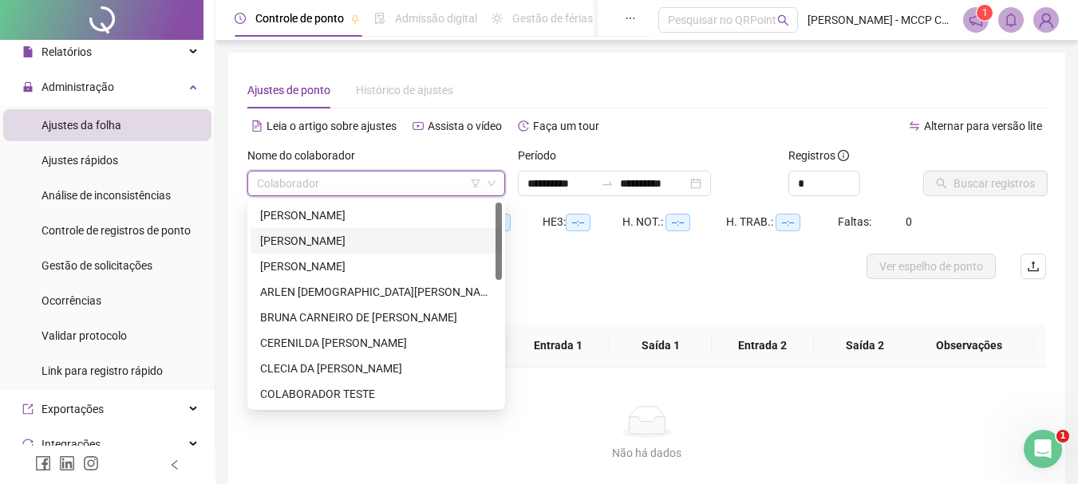
click at [316, 240] on div "[PERSON_NAME]" at bounding box center [376, 241] width 232 height 18
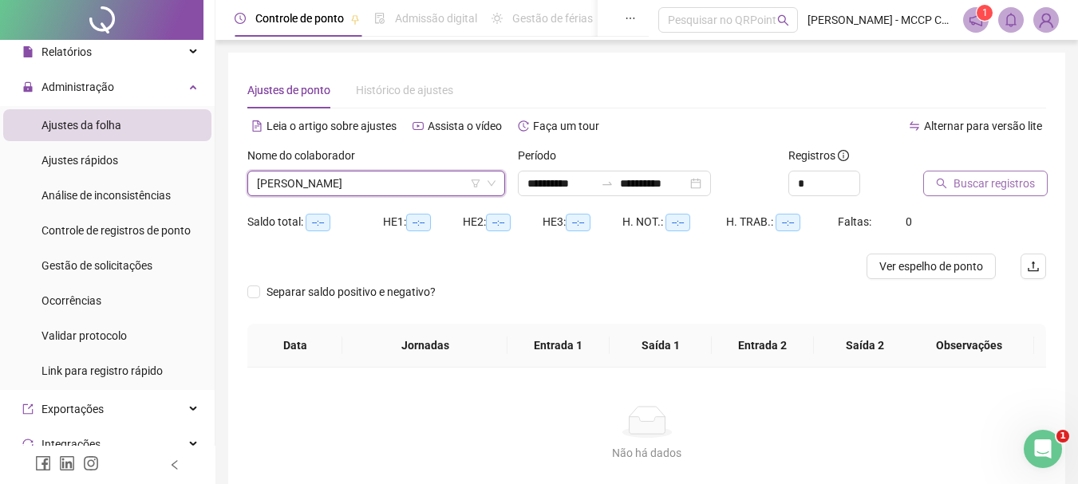
click at [998, 179] on span "Buscar registros" at bounding box center [993, 184] width 81 height 18
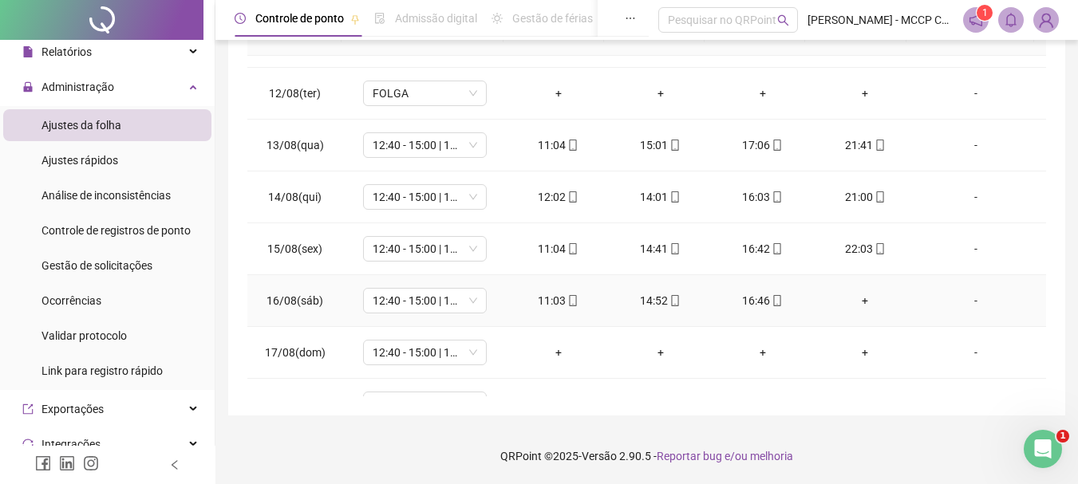
scroll to position [638, 0]
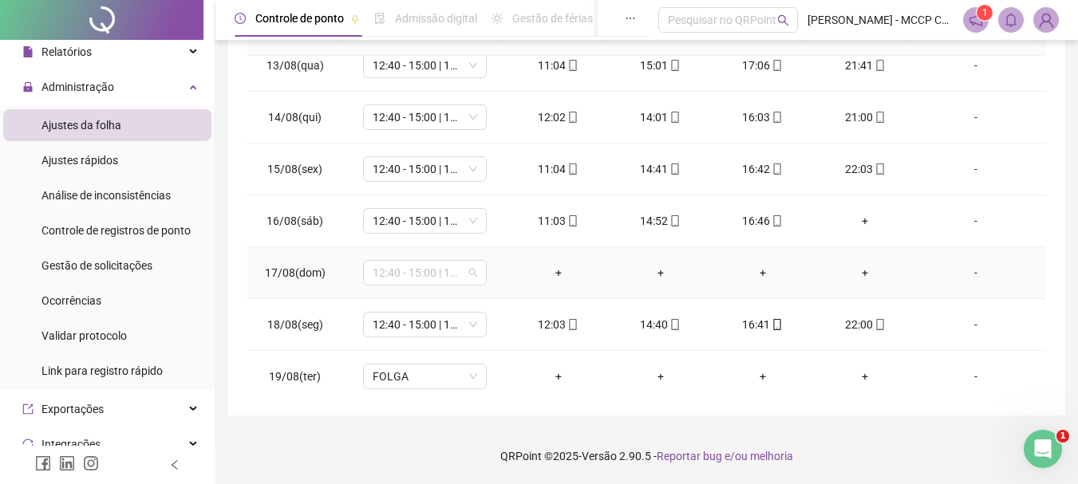
drag, startPoint x: 410, startPoint y: 271, endPoint x: 634, endPoint y: 306, distance: 226.9
click at [414, 272] on span "12:40 - 15:00 | 17:00 - 22:00" at bounding box center [425, 273] width 104 height 24
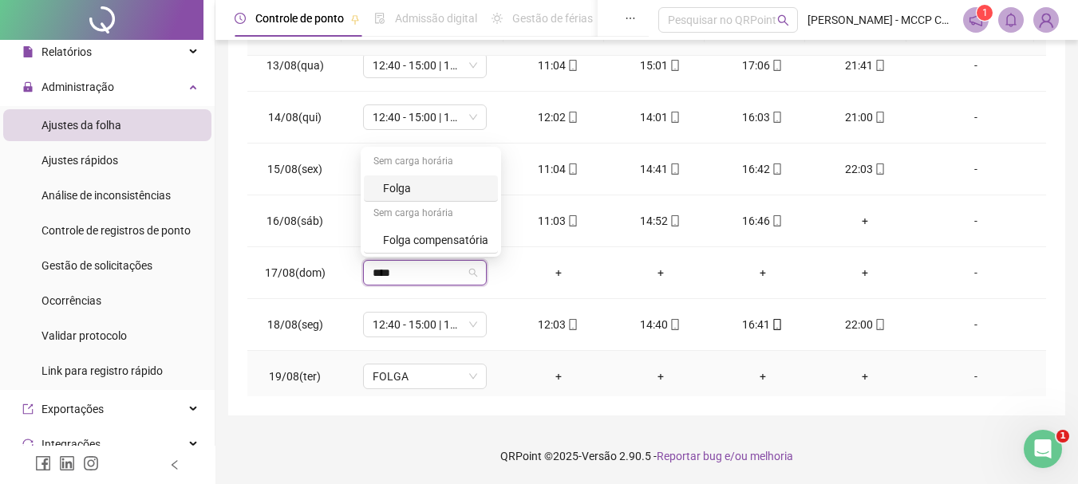
type input "*****"
click at [406, 187] on div "Folga" at bounding box center [435, 188] width 105 height 18
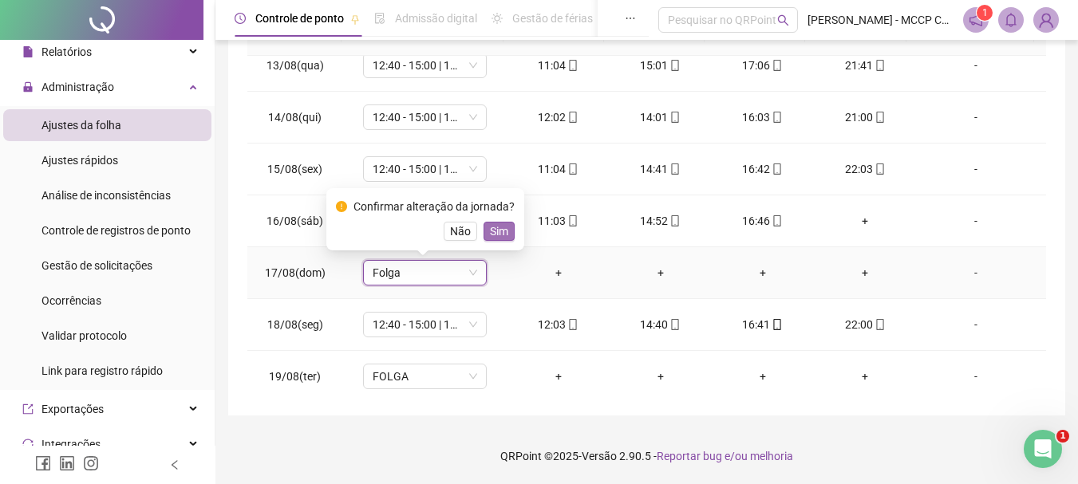
click at [484, 228] on button "Sim" at bounding box center [498, 231] width 31 height 19
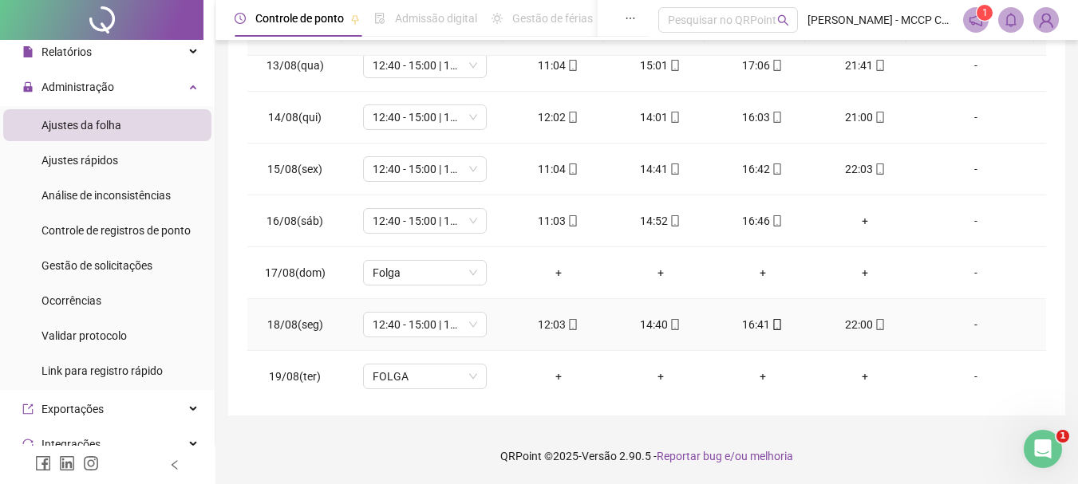
scroll to position [645, 0]
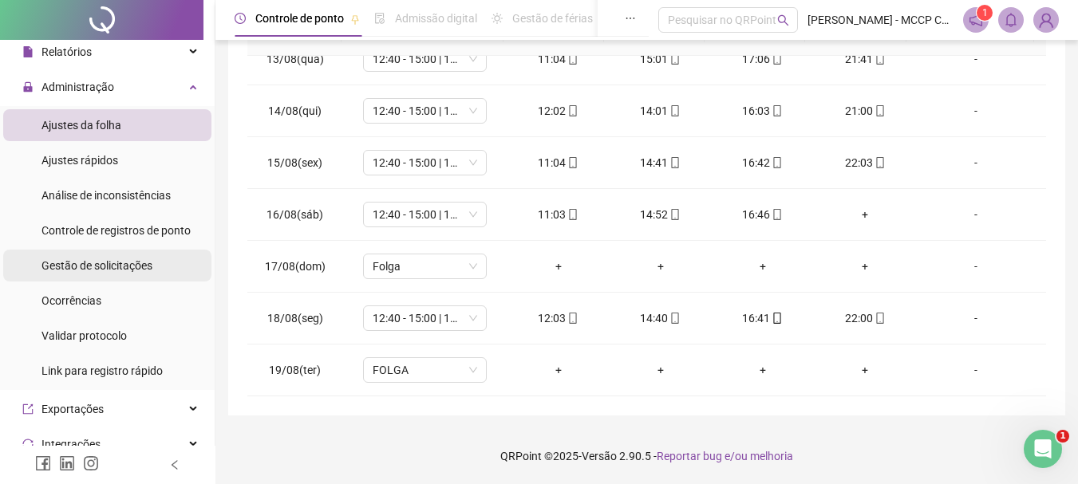
click at [71, 263] on span "Gestão de solicitações" at bounding box center [96, 265] width 111 height 13
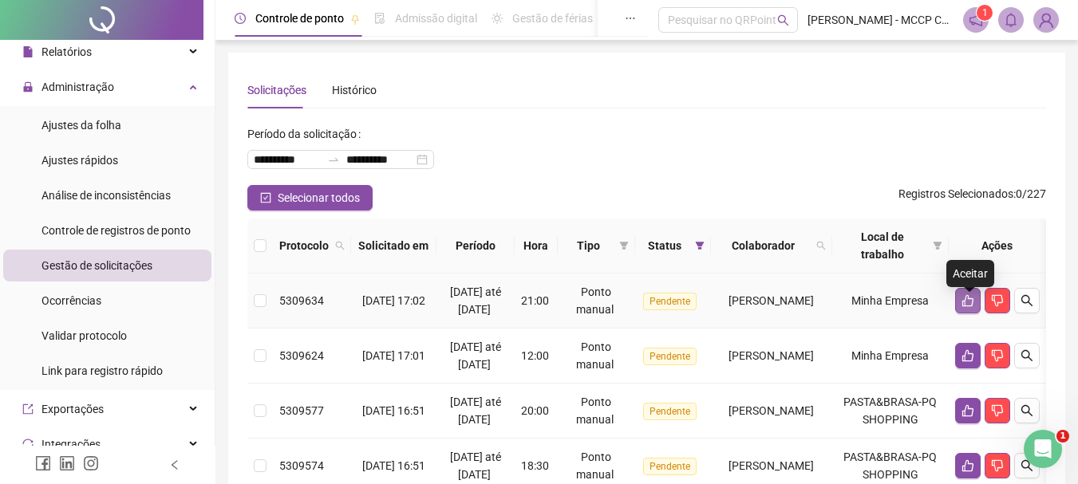
click at [967, 306] on icon "like" at bounding box center [967, 300] width 13 height 13
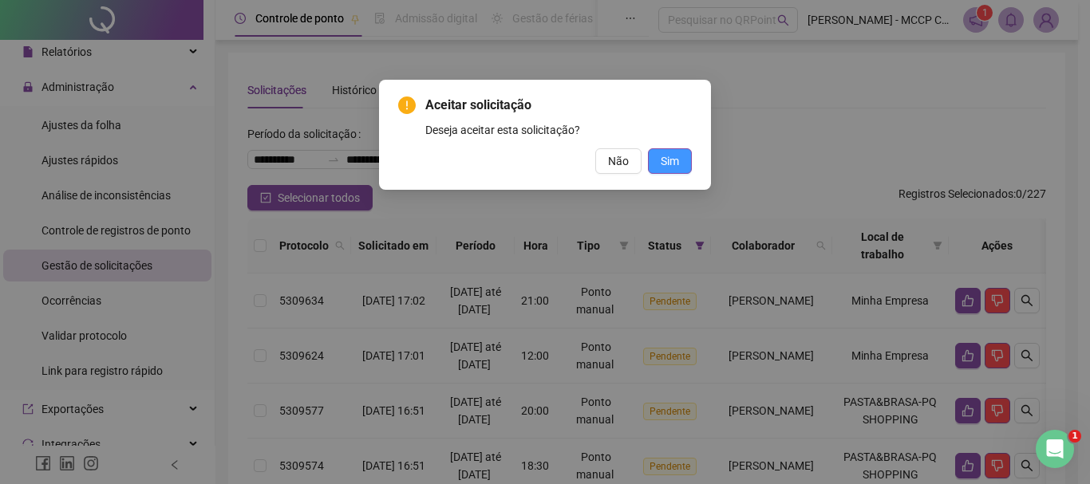
click at [666, 158] on span "Sim" at bounding box center [669, 161] width 18 height 18
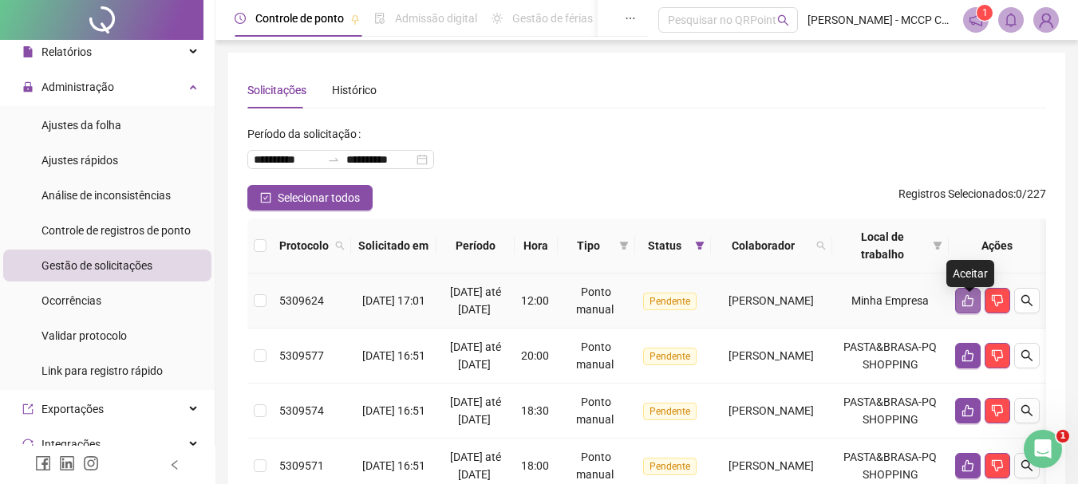
click at [970, 307] on icon "like" at bounding box center [967, 300] width 13 height 13
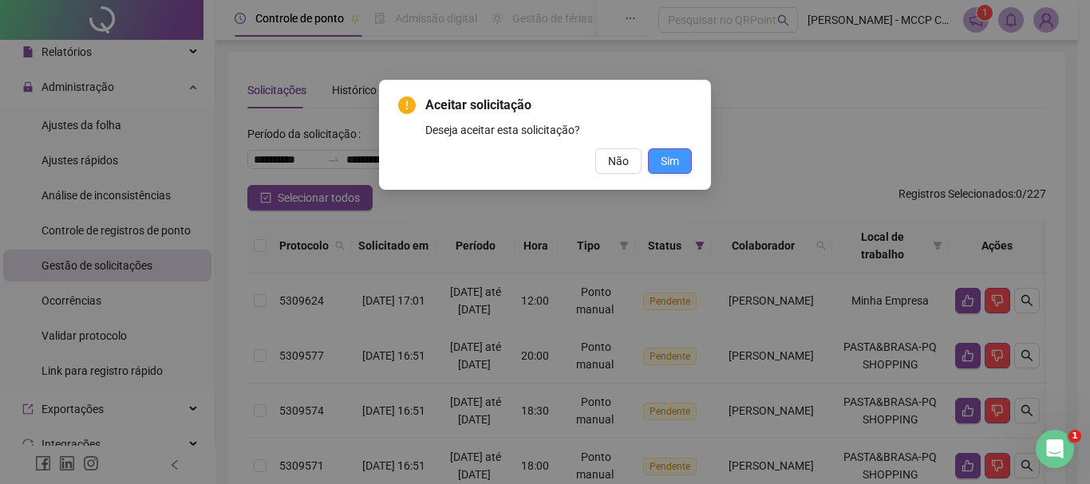
click at [664, 156] on span "Sim" at bounding box center [669, 161] width 18 height 18
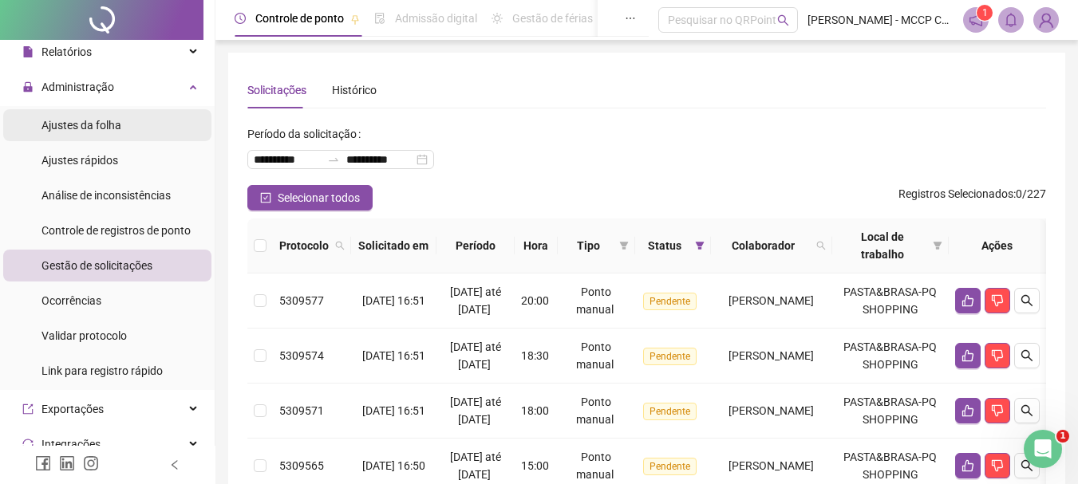
click at [75, 127] on span "Ajustes da folha" at bounding box center [81, 125] width 80 height 13
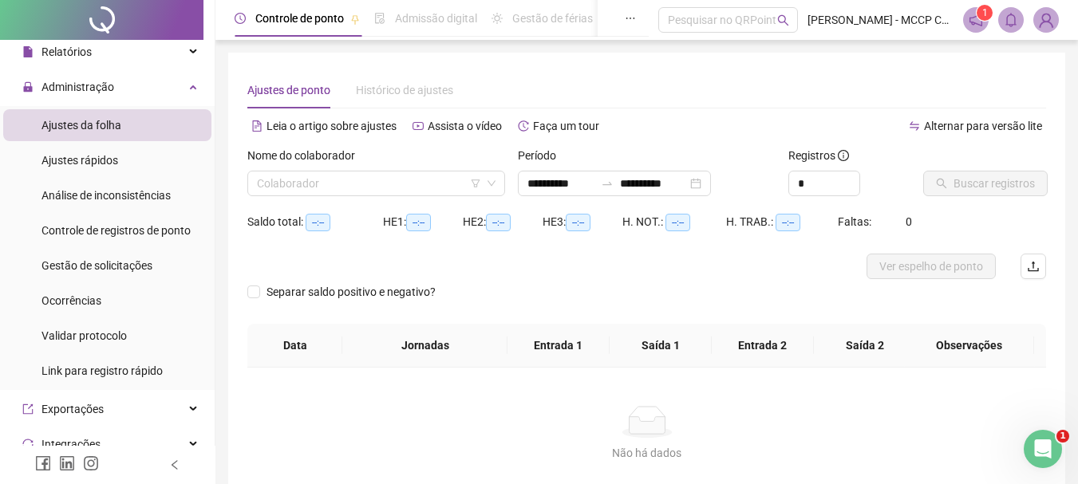
type input "**********"
click at [373, 183] on input "search" at bounding box center [369, 184] width 224 height 24
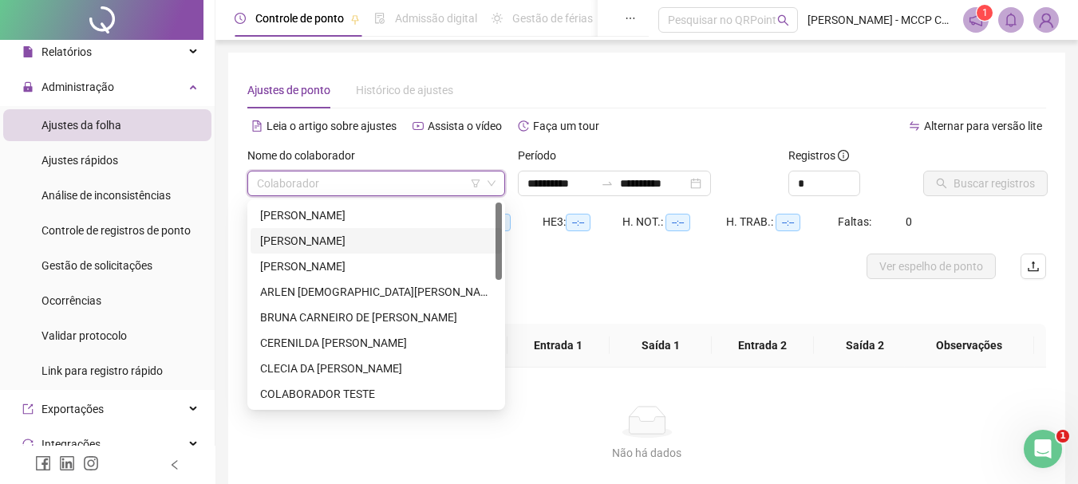
click at [310, 238] on div "[PERSON_NAME]" at bounding box center [376, 241] width 232 height 18
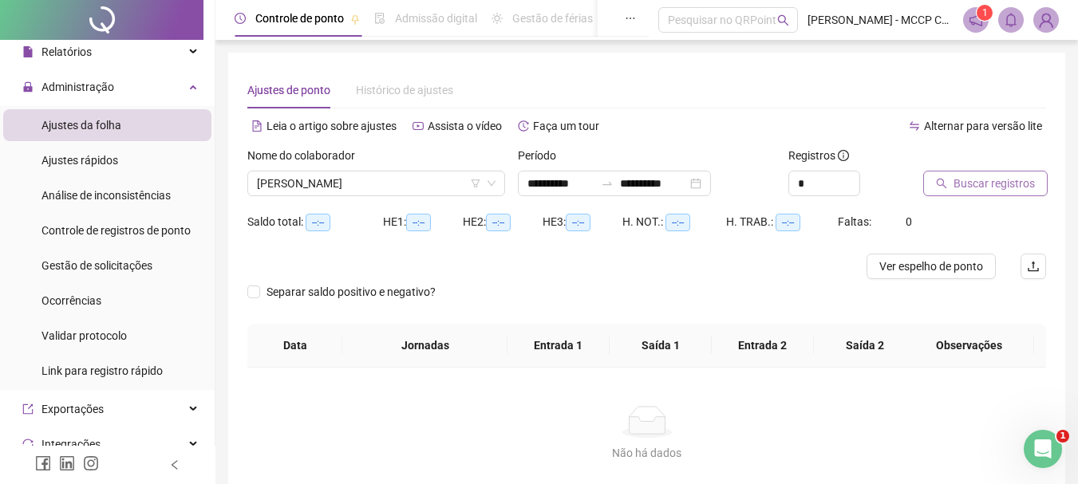
click at [1012, 187] on span "Buscar registros" at bounding box center [993, 184] width 81 height 18
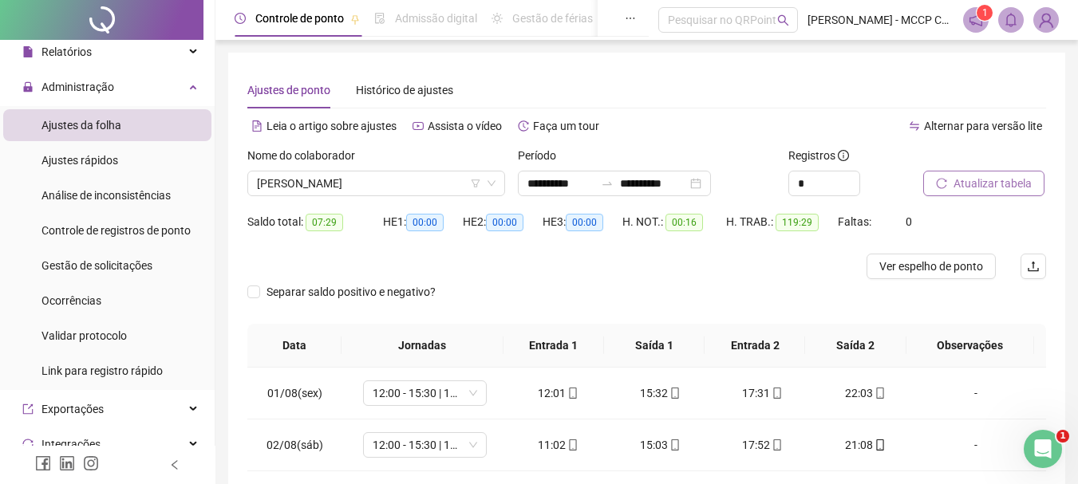
click at [978, 188] on span "Atualizar tabela" at bounding box center [992, 184] width 78 height 18
click at [982, 183] on span "Atualizar tabela" at bounding box center [992, 184] width 78 height 18
click at [991, 178] on span "Atualizar tabela" at bounding box center [992, 184] width 78 height 18
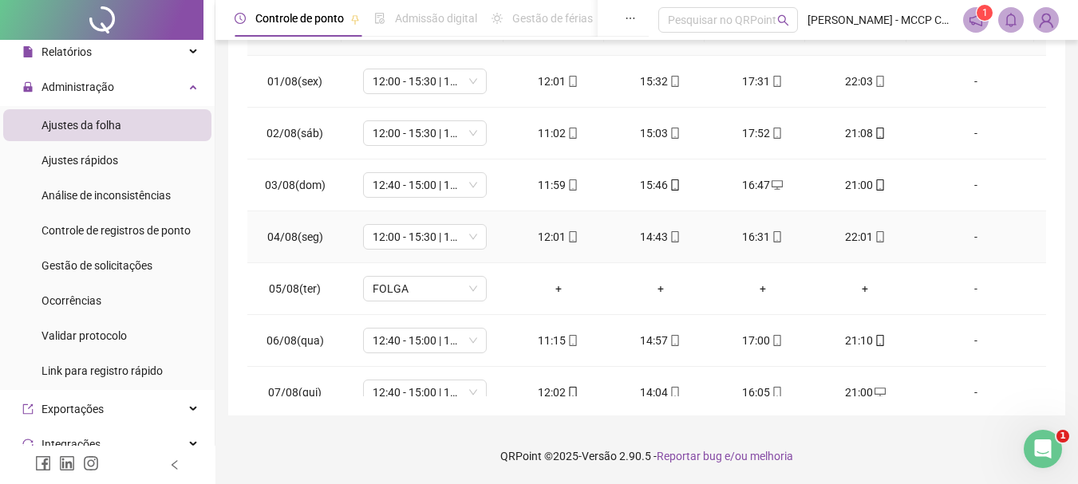
scroll to position [73, 0]
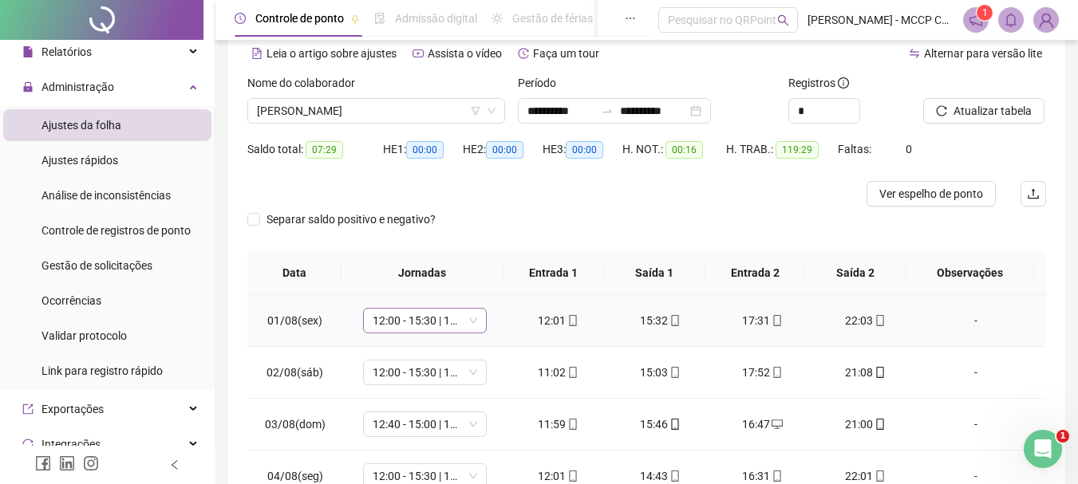
click at [390, 317] on span "12:00 - 15:30 | 17:30 - 22:00" at bounding box center [425, 321] width 104 height 24
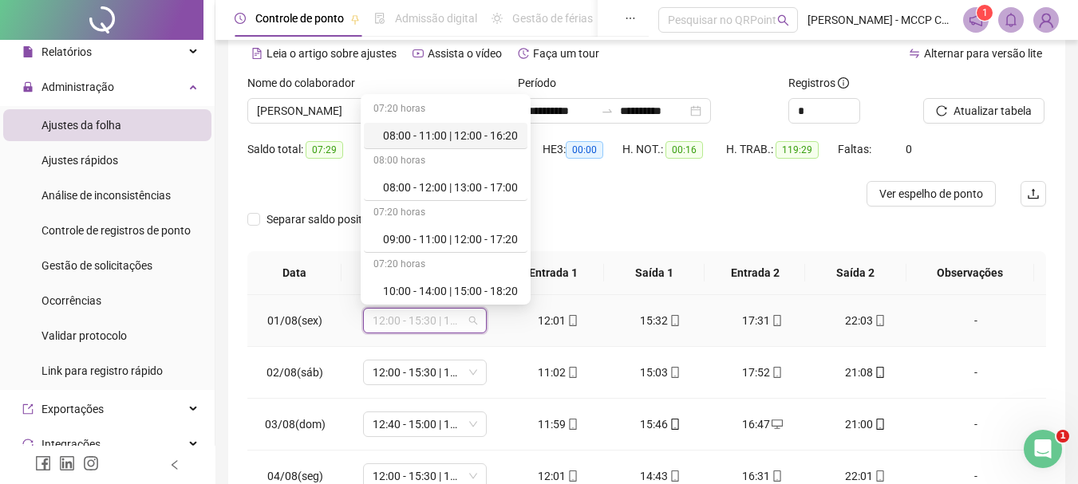
click at [390, 317] on span "12:00 - 15:30 | 17:30 - 22:00" at bounding box center [425, 321] width 104 height 24
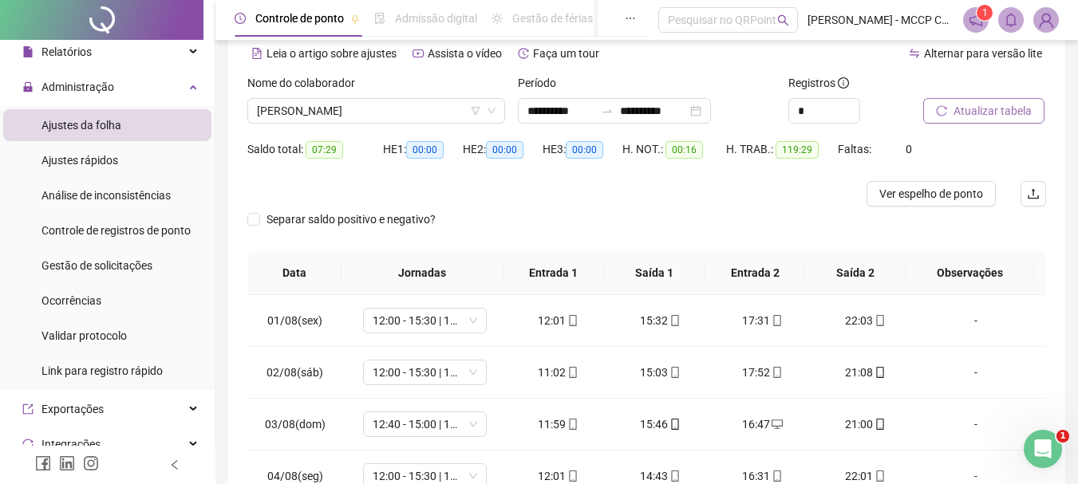
click at [994, 111] on span "Atualizar tabela" at bounding box center [992, 111] width 78 height 18
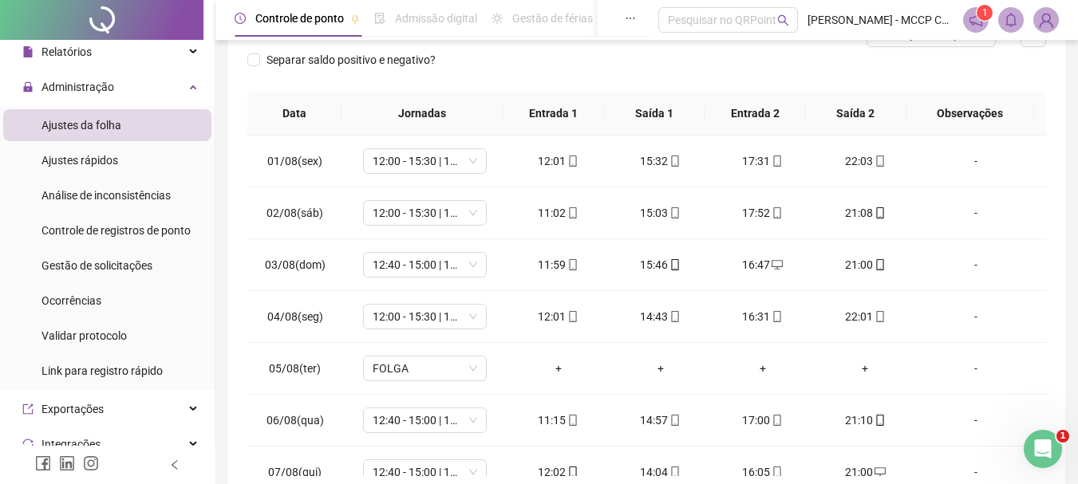
scroll to position [312, 0]
